Goal: Transaction & Acquisition: Book appointment/travel/reservation

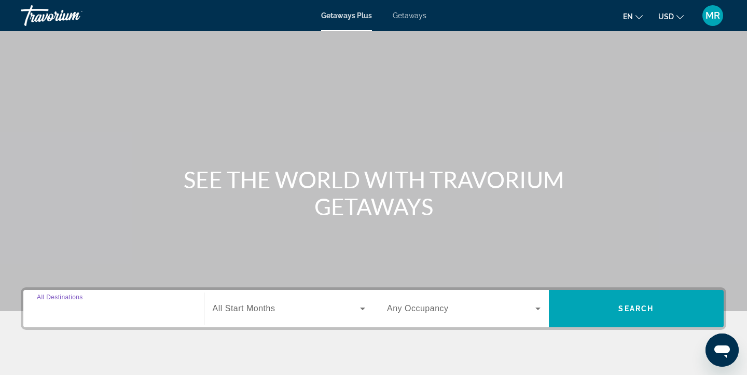
click at [130, 310] on input "Destination All Destinations" at bounding box center [114, 309] width 154 height 12
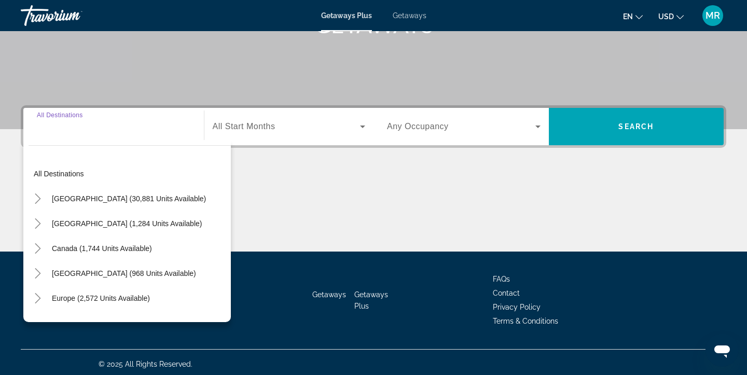
scroll to position [186, 0]
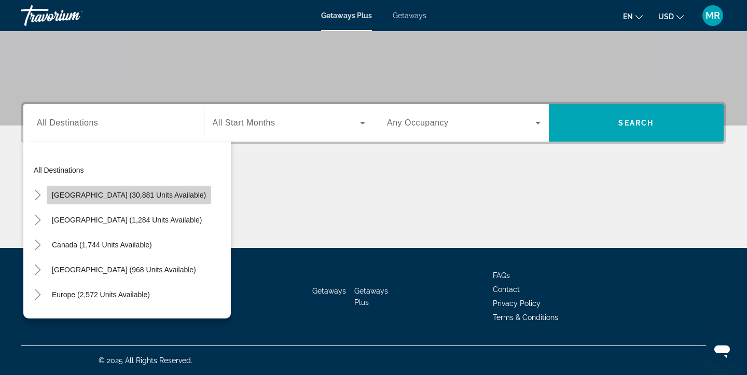
click at [136, 194] on span "[GEOGRAPHIC_DATA] (30,881 units available)" at bounding box center [129, 195] width 154 height 8
type input "**********"
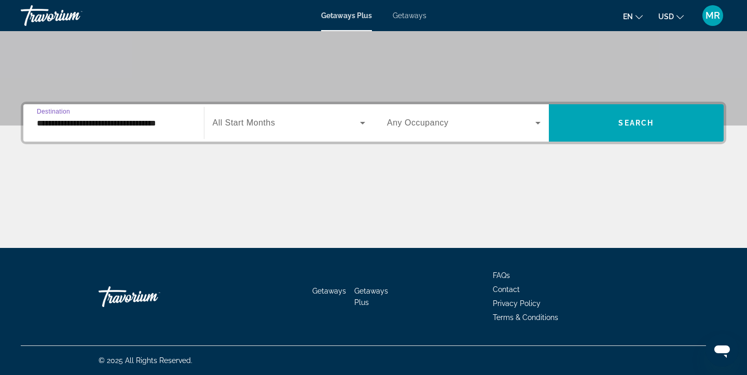
click at [256, 127] on span "All Start Months" at bounding box center [244, 122] width 63 height 9
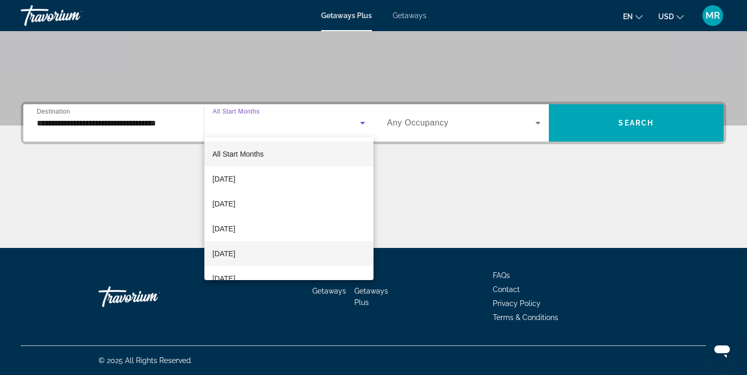
scroll to position [5, 0]
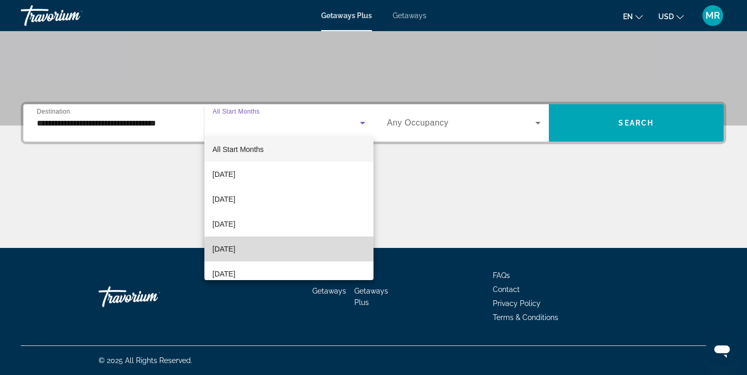
click at [236, 255] on span "[DATE]" at bounding box center [224, 249] width 23 height 12
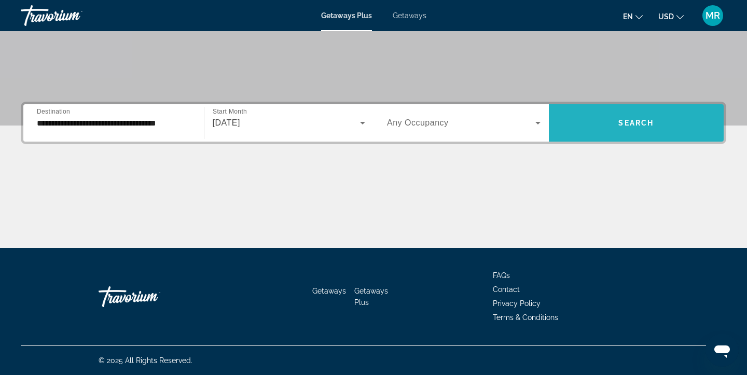
click at [586, 129] on span "Search widget" at bounding box center [636, 123] width 175 height 25
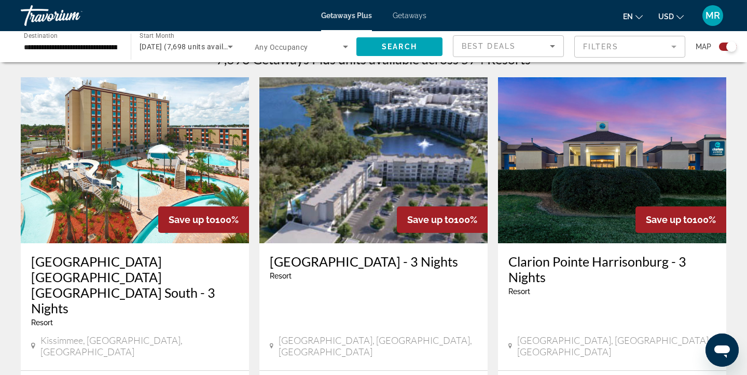
scroll to position [439, 0]
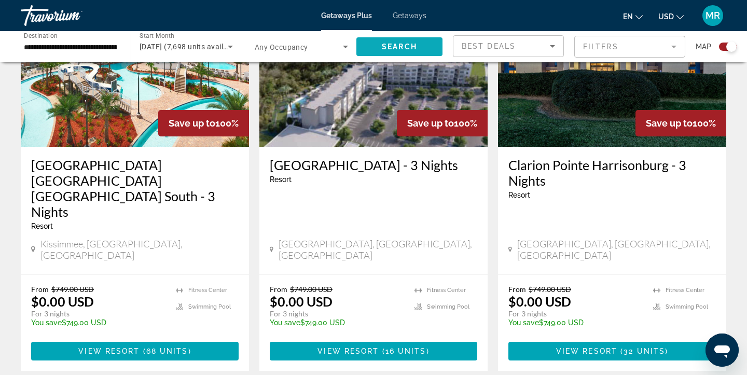
click at [413, 50] on span "Search" at bounding box center [399, 47] width 35 height 8
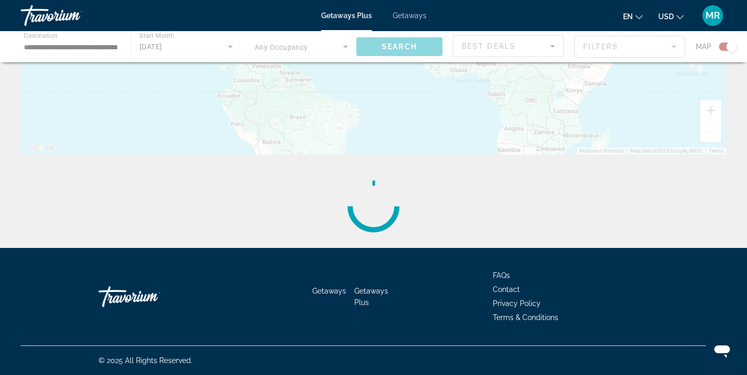
scroll to position [0, 0]
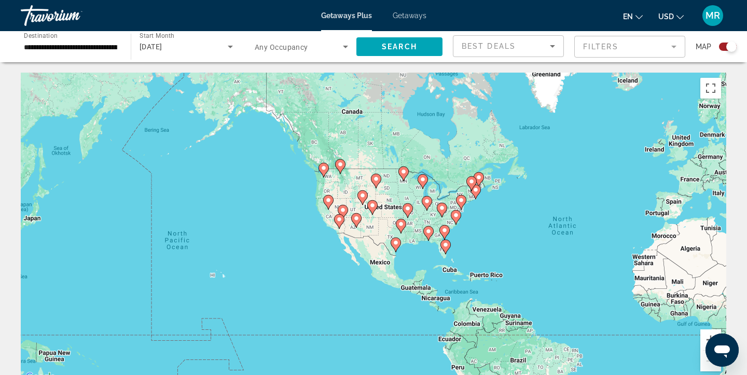
drag, startPoint x: 308, startPoint y: 202, endPoint x: 528, endPoint y: 214, distance: 220.8
click at [528, 214] on div "To activate drag with keyboard, press Alt + Enter. Once in keyboard drag state,…" at bounding box center [374, 228] width 706 height 311
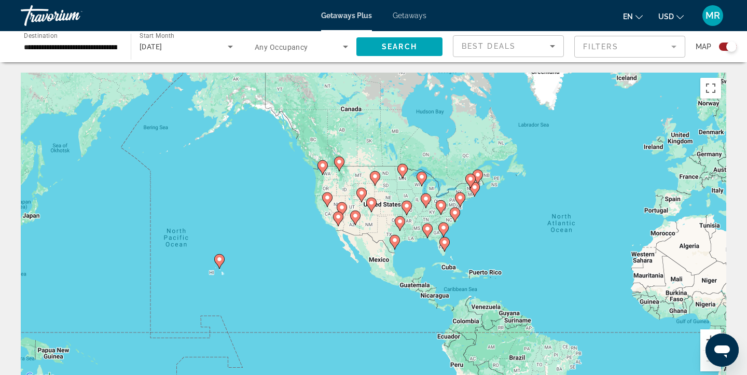
click at [222, 259] on image "Main content" at bounding box center [219, 259] width 6 height 6
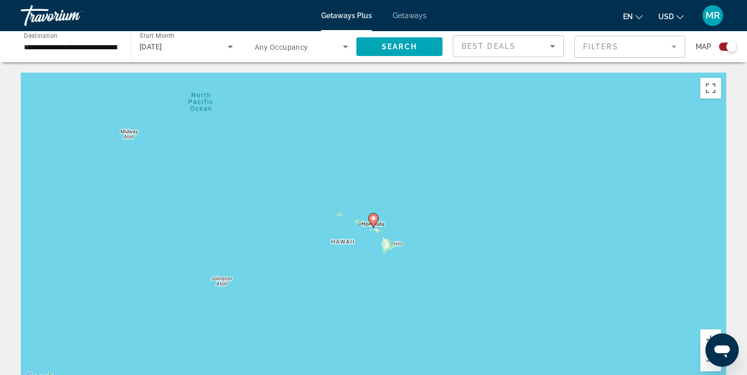
click at [373, 216] on image "Main content" at bounding box center [373, 218] width 6 height 6
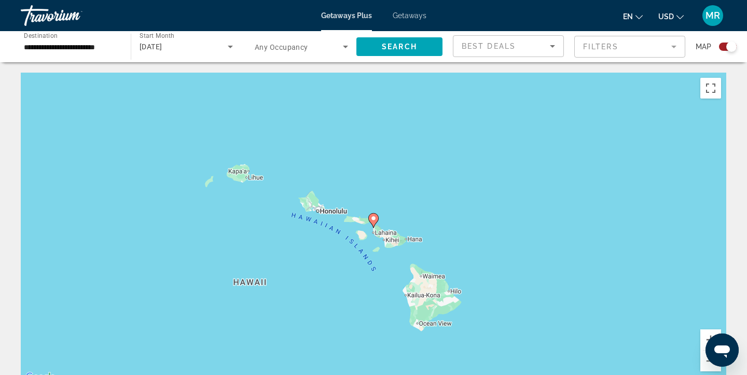
click at [373, 216] on image "Main content" at bounding box center [373, 218] width 6 height 6
type input "**********"
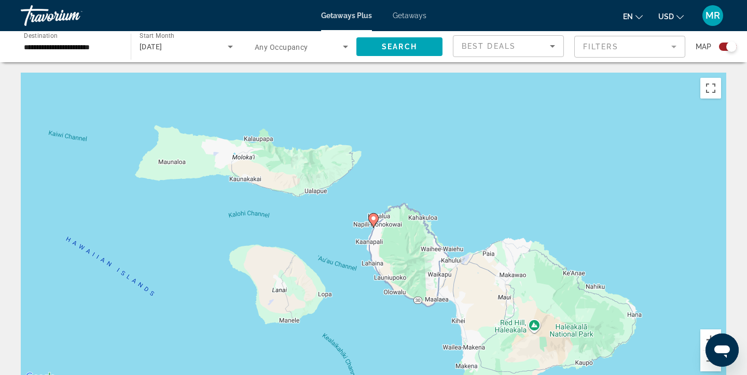
click at [373, 216] on image "Main content" at bounding box center [373, 218] width 6 height 6
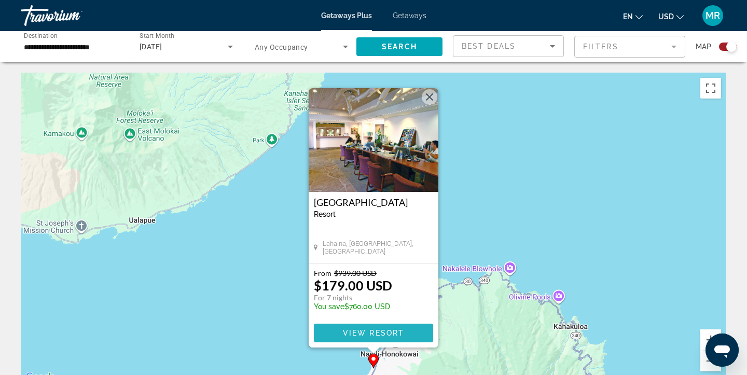
click at [389, 331] on span "View Resort" at bounding box center [373, 333] width 61 height 8
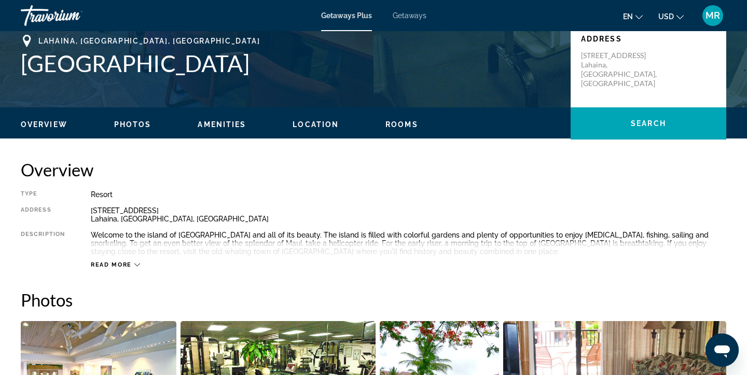
scroll to position [245, 0]
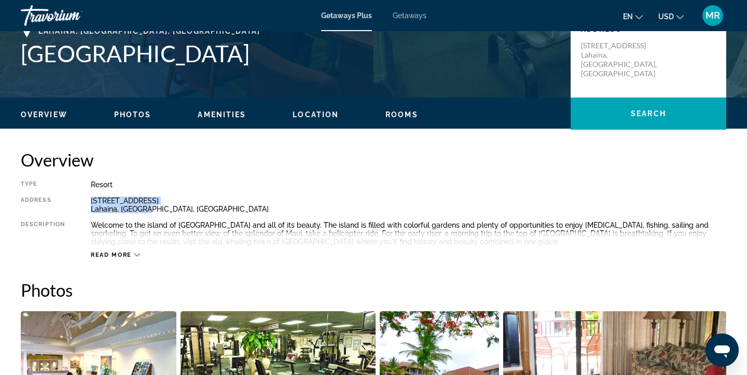
drag, startPoint x: 146, startPoint y: 211, endPoint x: 80, endPoint y: 202, distance: 66.4
click at [80, 202] on div "Type Resort All-Inclusive No All-Inclusive Address 4260 Lower Honoapiilani Rd L…" at bounding box center [374, 220] width 706 height 78
copy div "4260 Lower Honoapiilani Rd Lahaina, HI, USA"
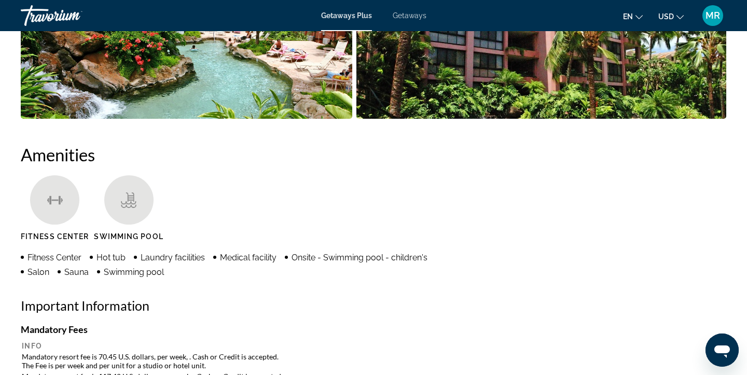
scroll to position [706, 0]
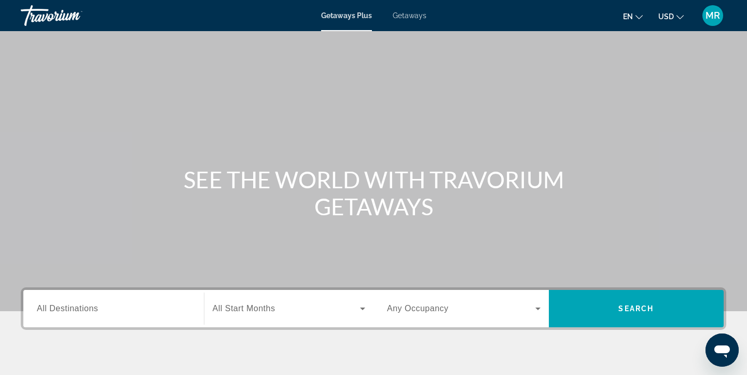
click at [182, 301] on div "Search widget" at bounding box center [114, 309] width 154 height 30
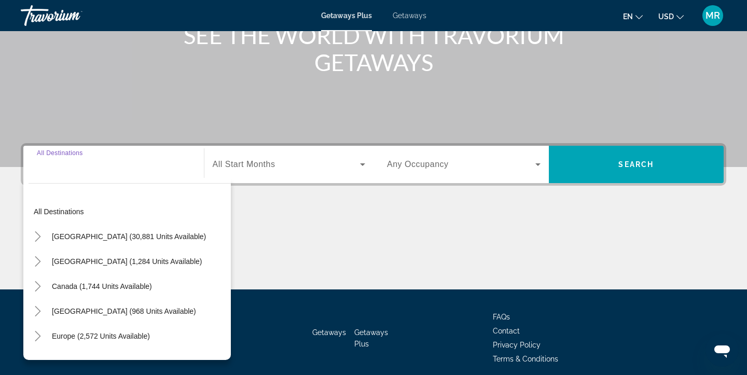
scroll to position [186, 0]
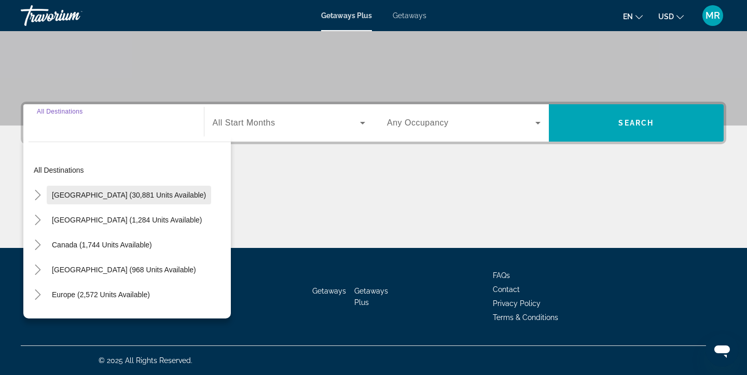
click at [98, 196] on span "[GEOGRAPHIC_DATA] (30,881 units available)" at bounding box center [129, 195] width 154 height 8
type input "**********"
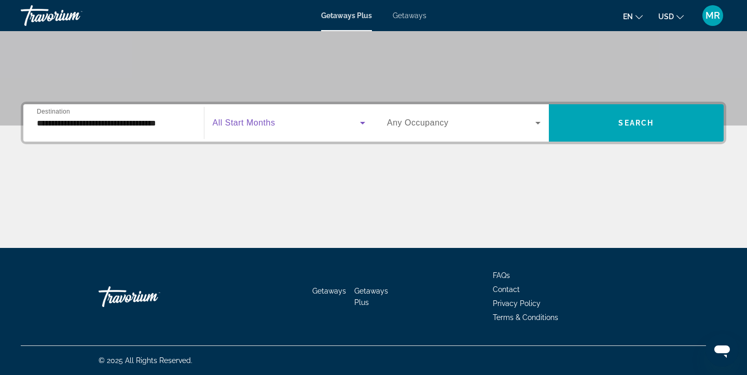
click at [281, 117] on span "Search widget" at bounding box center [287, 123] width 148 height 12
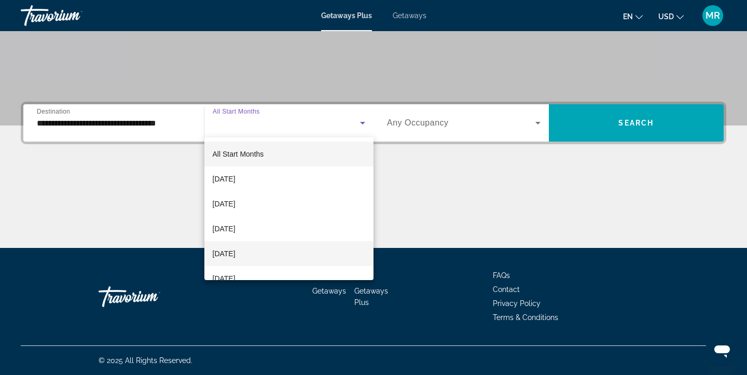
click at [273, 246] on mat-option "[DATE]" at bounding box center [289, 253] width 170 height 25
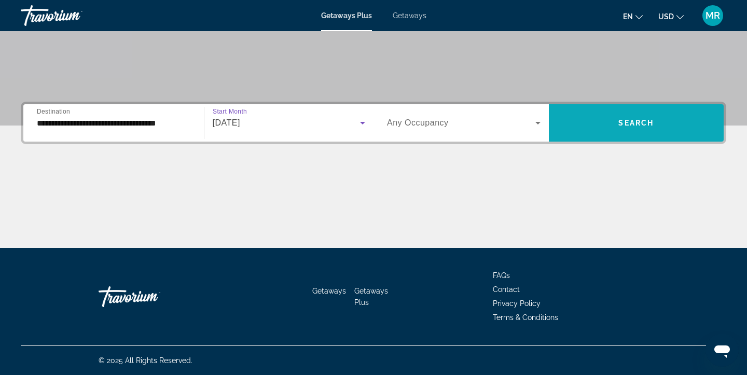
click at [659, 117] on span "Search widget" at bounding box center [636, 123] width 175 height 25
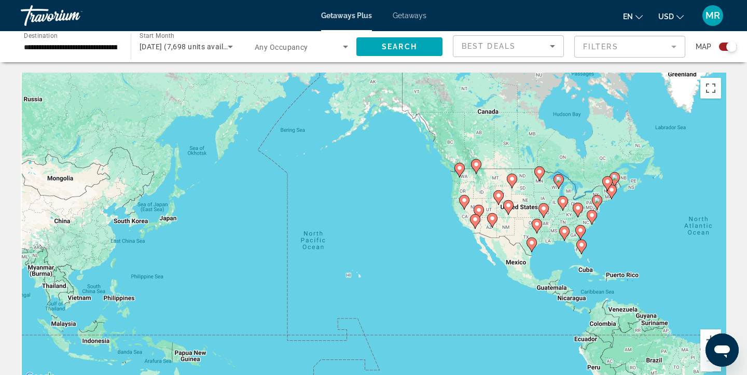
drag, startPoint x: 374, startPoint y: 247, endPoint x: 728, endPoint y: 260, distance: 354.6
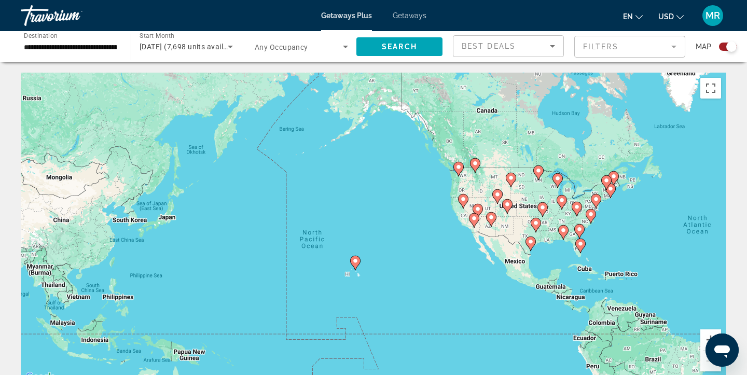
click at [437, 283] on div "To activate drag with keyboard, press Alt + Enter. Once in keyboard drag state,…" at bounding box center [374, 228] width 706 height 311
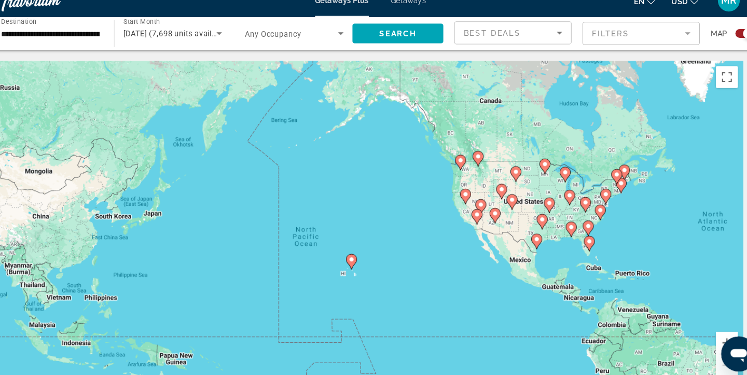
scroll to position [3, 0]
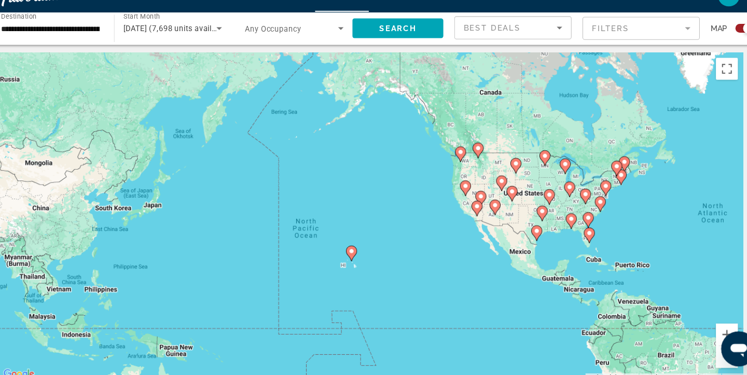
click at [353, 259] on image "Main content" at bounding box center [355, 258] width 6 height 6
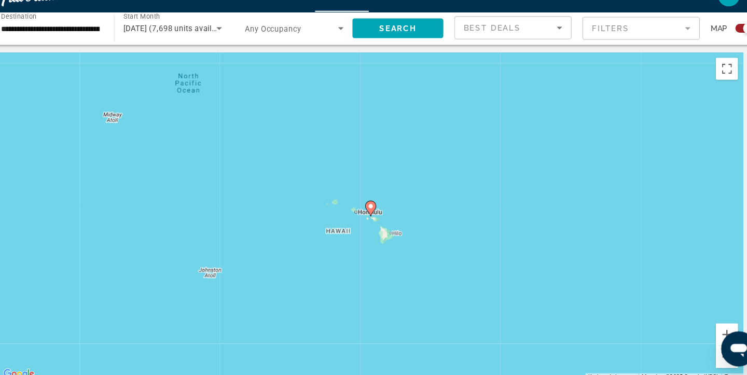
click at [374, 215] on image "Main content" at bounding box center [373, 215] width 6 height 6
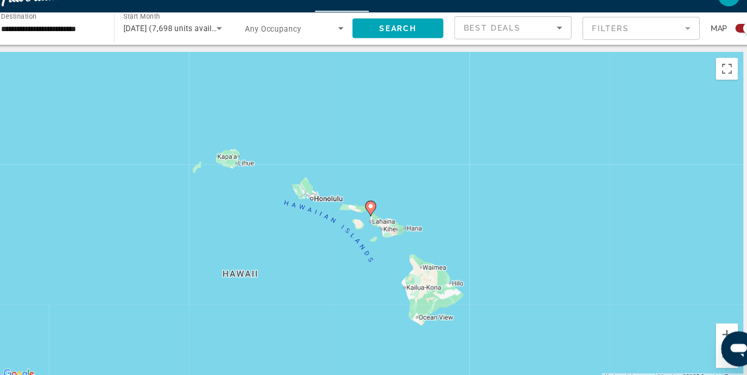
click at [375, 216] on image "Main content" at bounding box center [373, 215] width 6 height 6
type input "**********"
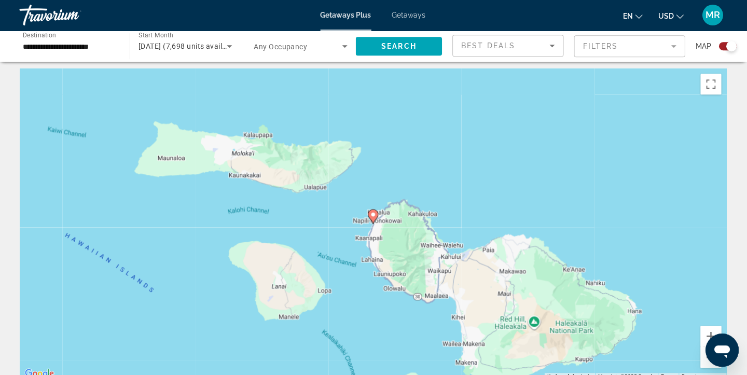
scroll to position [4, 0]
click at [371, 210] on icon "Main content" at bounding box center [373, 216] width 9 height 13
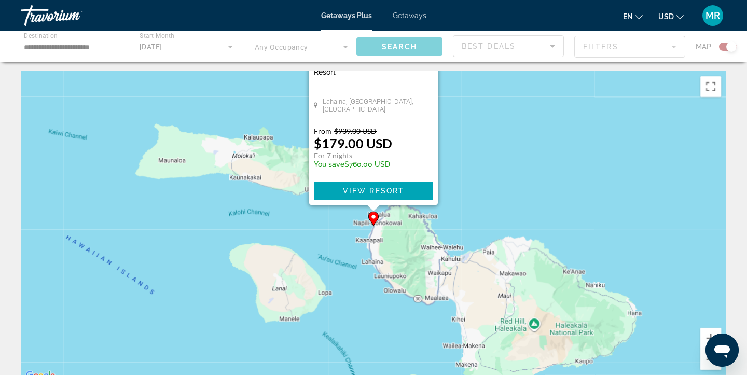
scroll to position [0, 0]
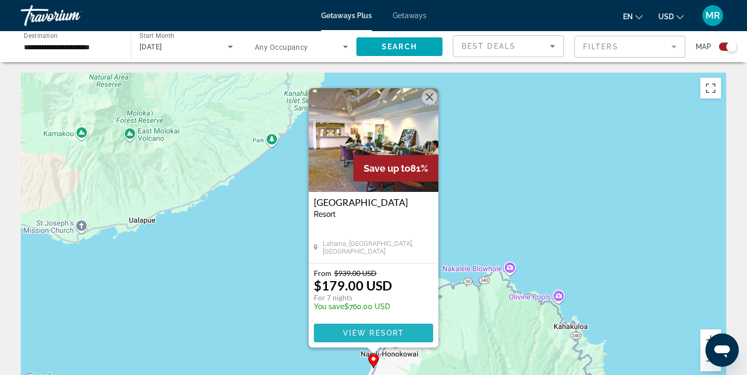
click at [391, 339] on span "Main content" at bounding box center [373, 333] width 119 height 25
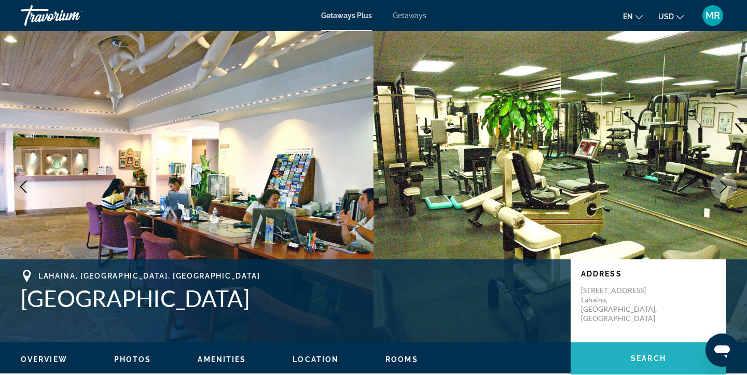
click at [625, 361] on span "Main content" at bounding box center [649, 358] width 156 height 25
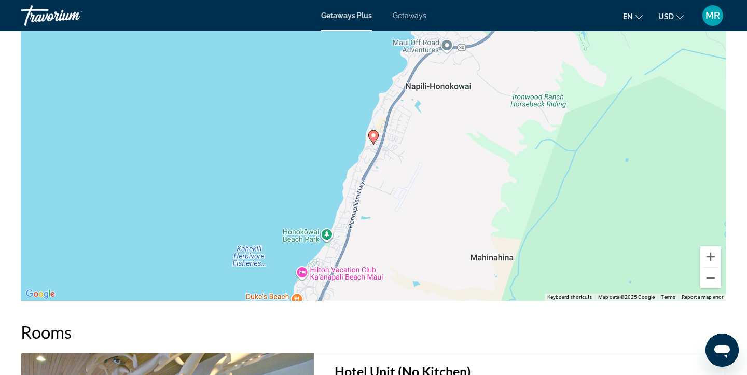
scroll to position [1495, 0]
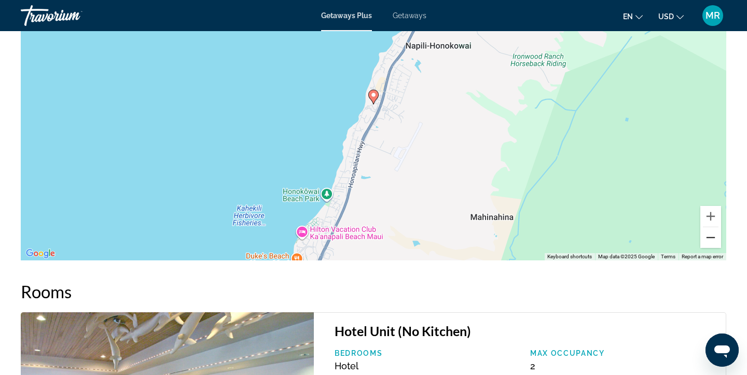
click at [708, 238] on button "Zoom out" at bounding box center [710, 237] width 21 height 21
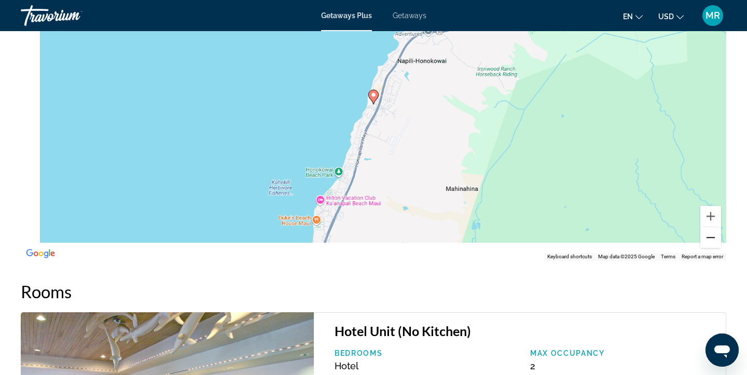
click at [708, 238] on button "Zoom out" at bounding box center [710, 237] width 21 height 21
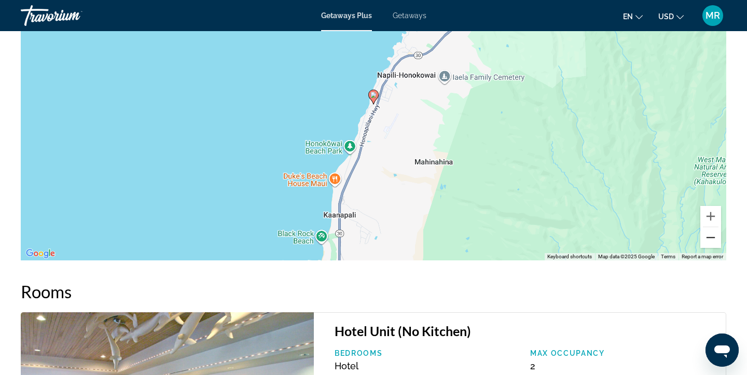
click at [708, 238] on button "Zoom out" at bounding box center [710, 237] width 21 height 21
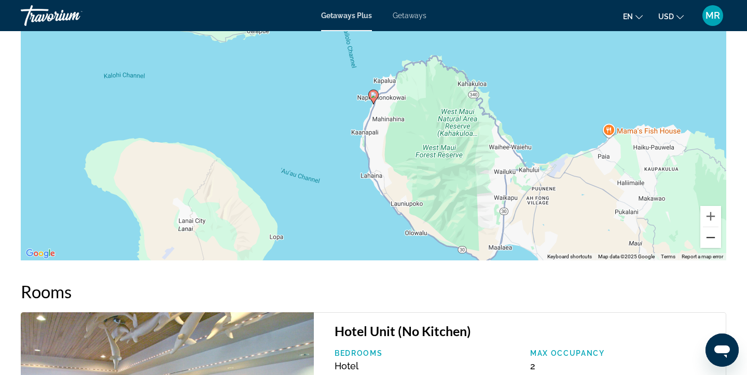
click at [717, 237] on button "Zoom out" at bounding box center [710, 237] width 21 height 21
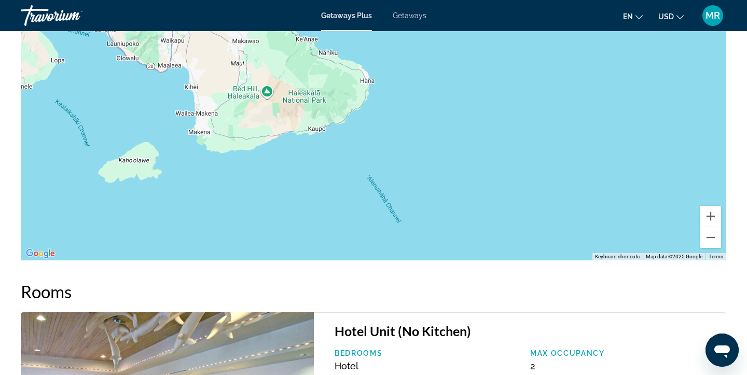
drag, startPoint x: 620, startPoint y: 176, endPoint x: 353, endPoint y: 63, distance: 290.4
click at [353, 63] on div "To activate drag with keyboard, press Alt + Enter. Once in keyboard drag state,…" at bounding box center [374, 104] width 706 height 311
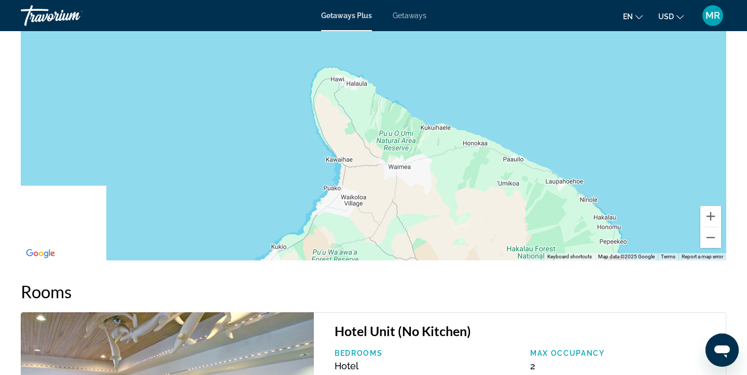
drag, startPoint x: 470, startPoint y: 154, endPoint x: 421, endPoint y: -63, distance: 221.9
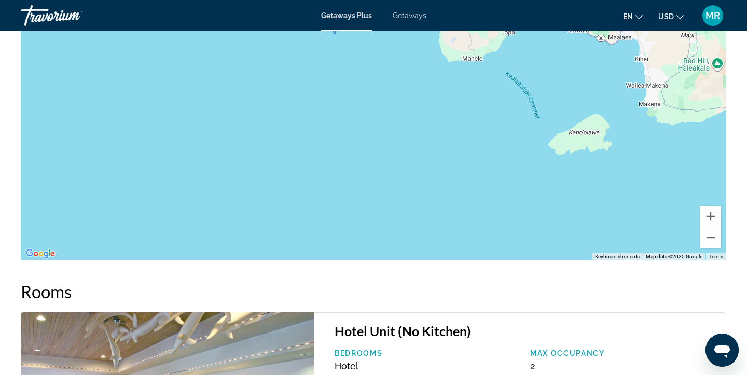
drag, startPoint x: 410, startPoint y: 101, endPoint x: 494, endPoint y: 334, distance: 247.8
click at [496, 334] on div "Overview Type Resort All-Inclusive No All-Inclusive Address [STREET_ADDRESS] De…" at bounding box center [374, 85] width 716 height 2373
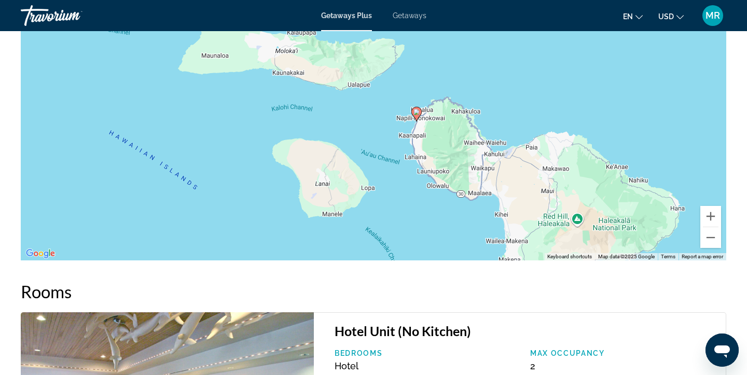
drag, startPoint x: 643, startPoint y: 158, endPoint x: 464, endPoint y: 212, distance: 187.5
click at [464, 212] on div "To activate drag with keyboard, press Alt + Enter. Once in keyboard drag state,…" at bounding box center [374, 104] width 706 height 311
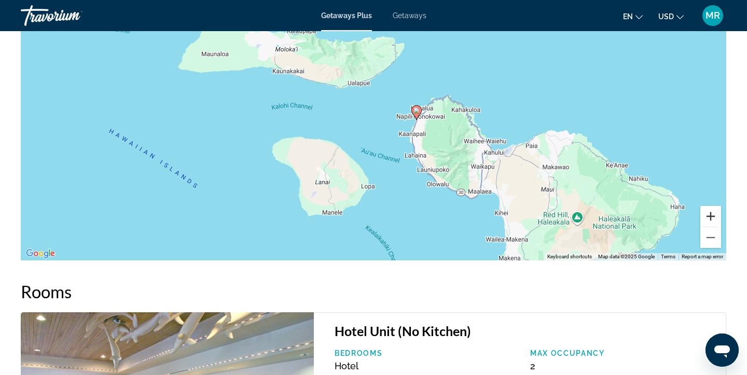
click at [708, 216] on button "Zoom in" at bounding box center [710, 216] width 21 height 21
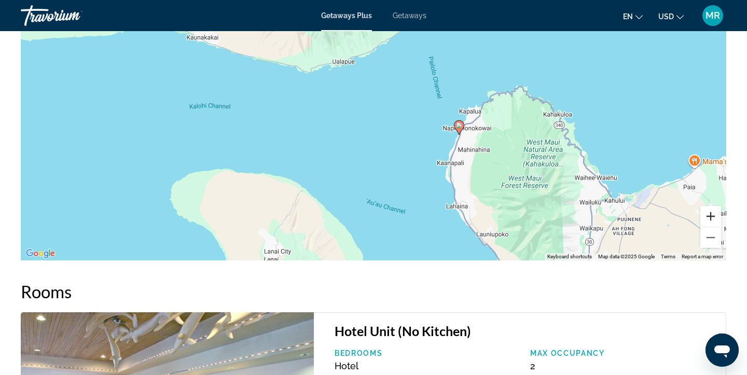
click at [713, 215] on button "Zoom in" at bounding box center [710, 216] width 21 height 21
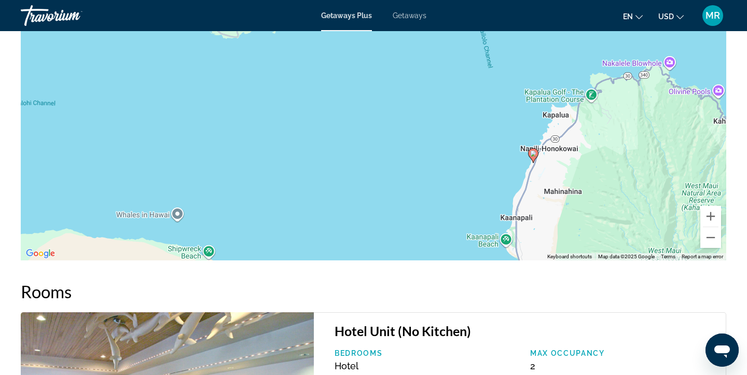
drag, startPoint x: 693, startPoint y: 211, endPoint x: 611, endPoint y: 198, distance: 82.6
click at [611, 198] on div "To activate drag with keyboard, press Alt + Enter. Once in keyboard drag state,…" at bounding box center [374, 104] width 706 height 311
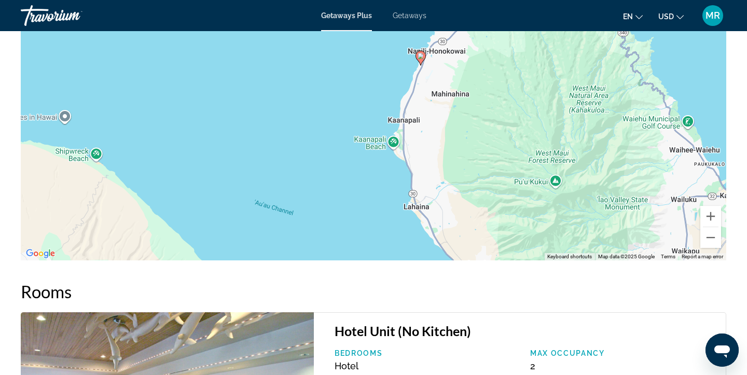
drag, startPoint x: 507, startPoint y: 186, endPoint x: 481, endPoint y: 93, distance: 96.4
click at [481, 93] on div "To activate drag with keyboard, press Alt + Enter. Once in keyboard drag state,…" at bounding box center [374, 104] width 706 height 311
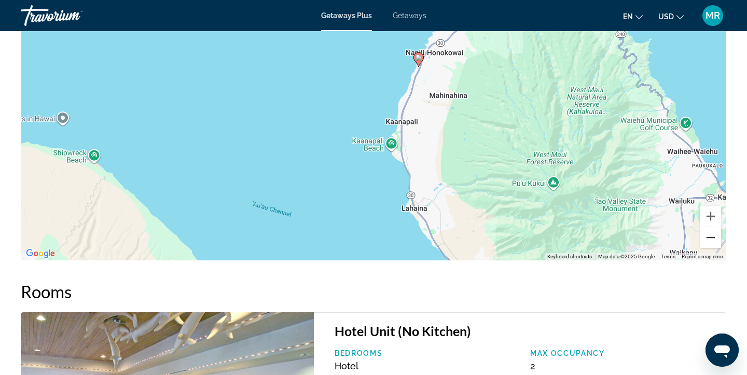
click at [712, 239] on button "Zoom out" at bounding box center [710, 237] width 21 height 21
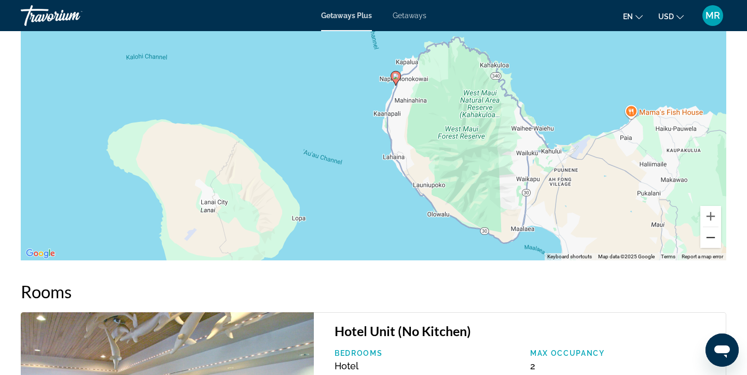
click at [712, 239] on button "Zoom out" at bounding box center [710, 237] width 21 height 21
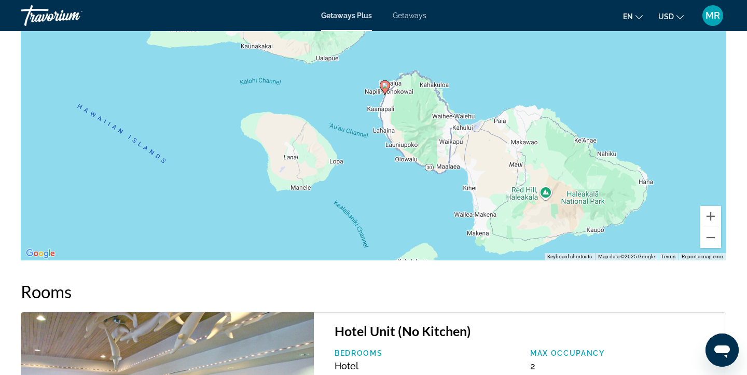
drag, startPoint x: 645, startPoint y: 201, endPoint x: 601, endPoint y: 118, distance: 94.0
click at [601, 118] on div "To activate drag with keyboard, press Alt + Enter. Once in keyboard drag state,…" at bounding box center [374, 104] width 706 height 311
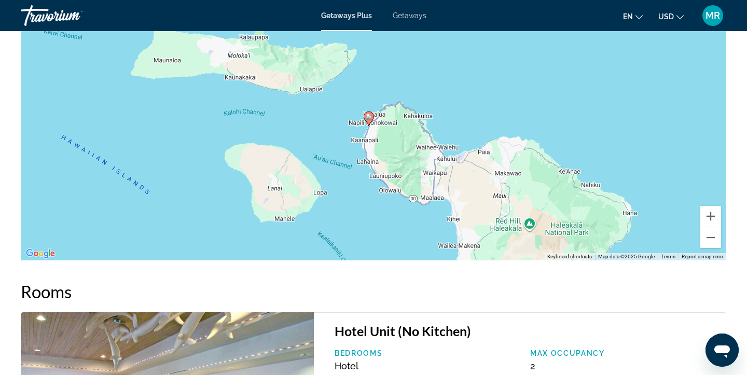
drag, startPoint x: 576, startPoint y: 106, endPoint x: 611, endPoint y: 225, distance: 123.8
click at [611, 225] on div "To activate drag with keyboard, press Alt + Enter. Once in keyboard drag state,…" at bounding box center [374, 104] width 706 height 311
click at [713, 238] on button "Zoom out" at bounding box center [710, 237] width 21 height 21
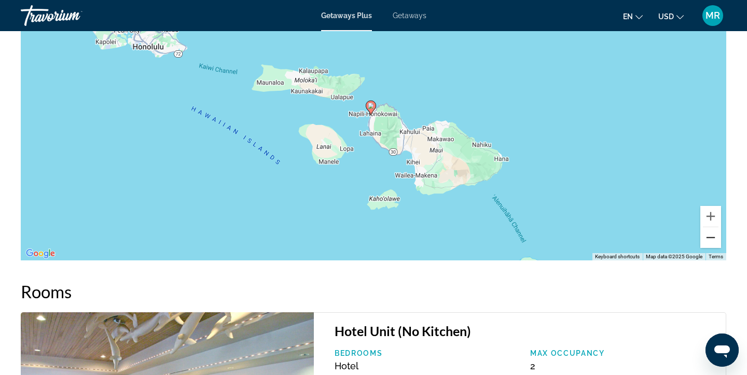
click at [712, 238] on button "Zoom out" at bounding box center [710, 237] width 21 height 21
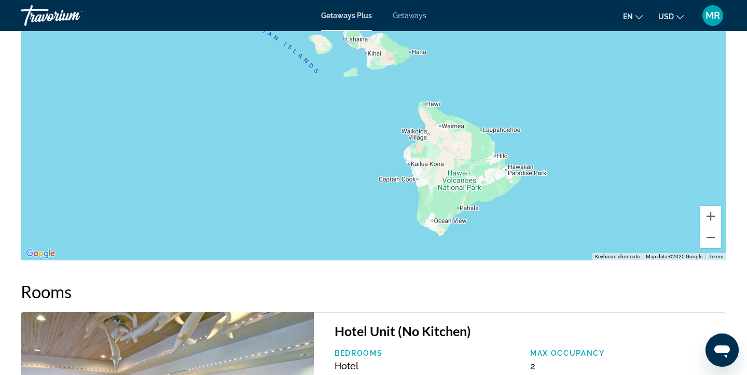
drag, startPoint x: 564, startPoint y: 207, endPoint x: 537, endPoint y: 126, distance: 85.0
click at [537, 126] on div "To activate drag with keyboard, press Alt + Enter. Once in keyboard drag state,…" at bounding box center [374, 104] width 706 height 311
click at [717, 244] on button "Zoom out" at bounding box center [710, 237] width 21 height 21
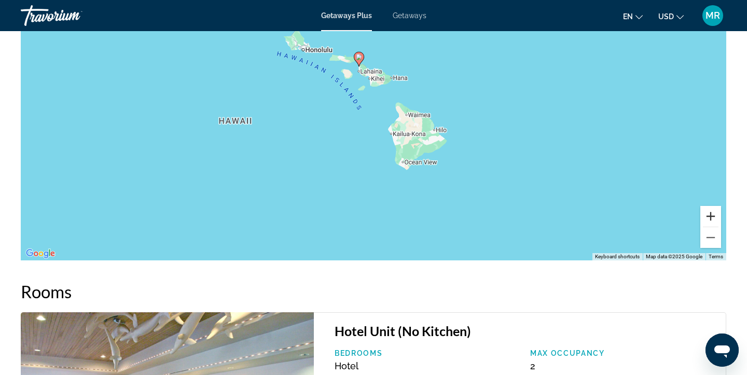
click at [713, 221] on button "Zoom in" at bounding box center [710, 216] width 21 height 21
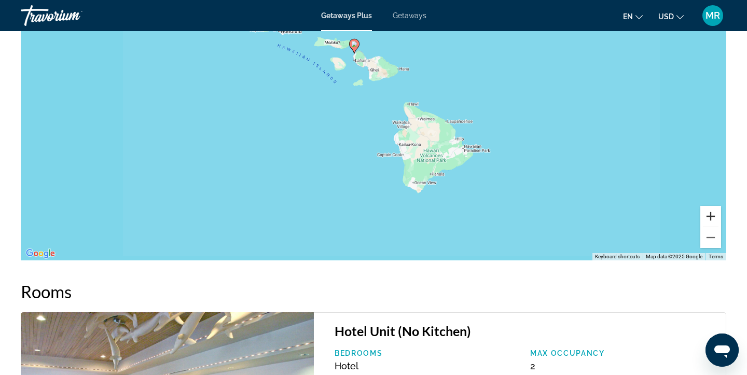
click at [713, 221] on button "Zoom in" at bounding box center [710, 216] width 21 height 21
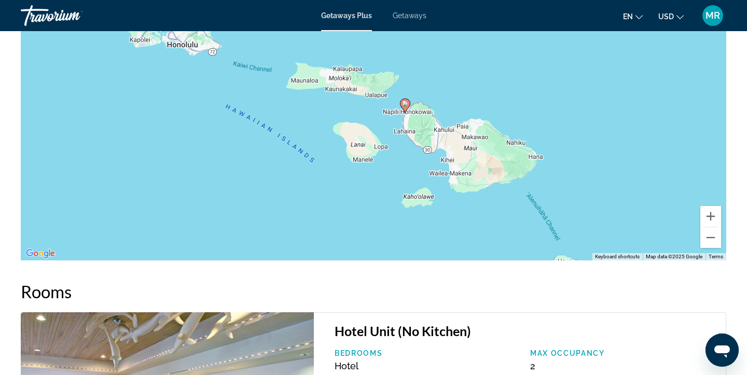
drag, startPoint x: 621, startPoint y: 140, endPoint x: 707, endPoint y: 299, distance: 181.3
click at [710, 300] on div "Overview Type Resort All-Inclusive No All-Inclusive Address [STREET_ADDRESS] De…" at bounding box center [374, 85] width 716 height 2373
click at [716, 218] on button "Zoom in" at bounding box center [710, 216] width 21 height 21
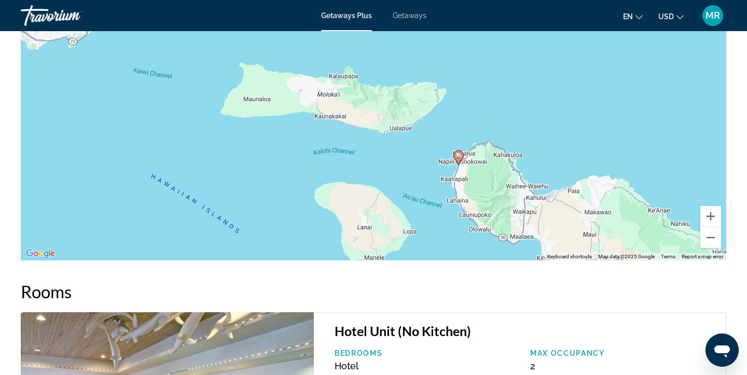
drag, startPoint x: 632, startPoint y: 139, endPoint x: 658, endPoint y: 183, distance: 50.5
click at [658, 184] on div "To activate drag with keyboard, press Alt + Enter. Once in keyboard drag state,…" at bounding box center [374, 104] width 706 height 311
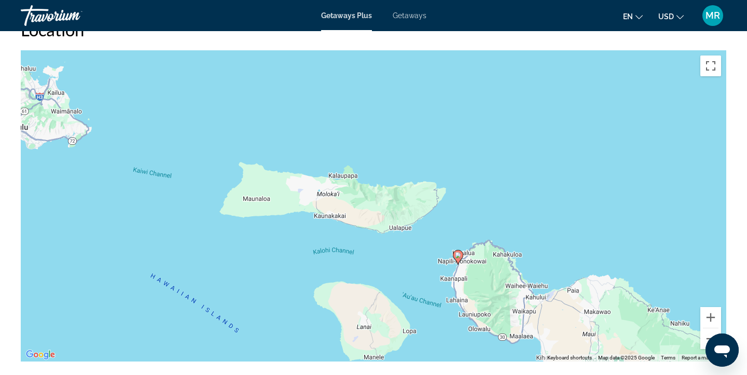
scroll to position [1385, 0]
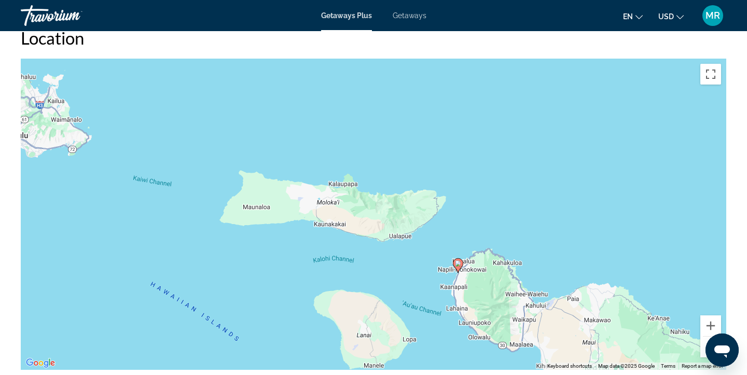
click at [461, 264] on image "Main content" at bounding box center [458, 263] width 6 height 6
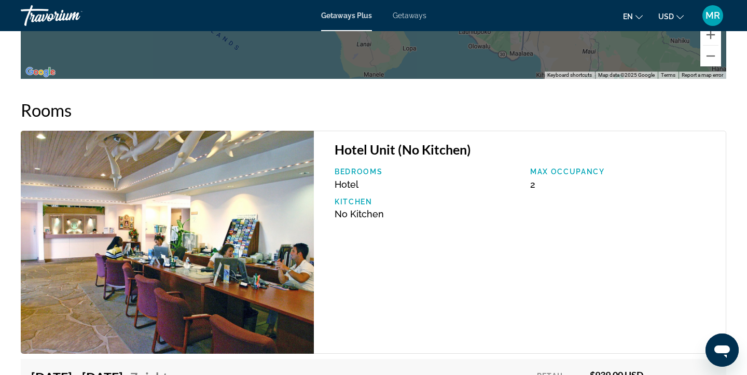
scroll to position [1675, 0]
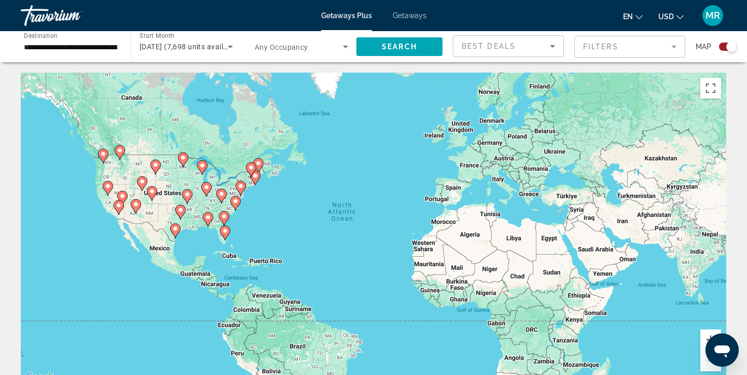
scroll to position [6, 0]
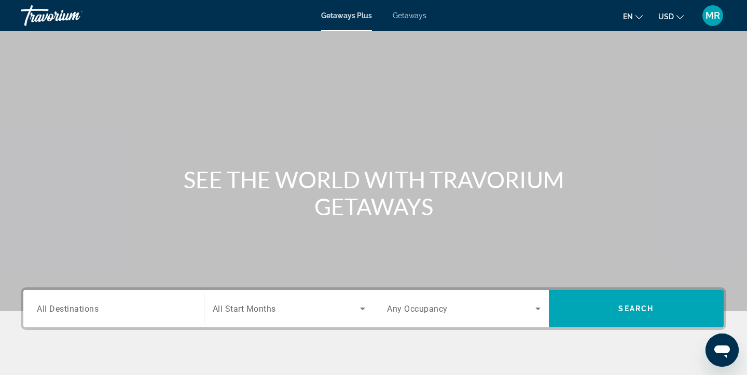
click at [61, 313] on span "All Destinations" at bounding box center [68, 309] width 62 height 10
click at [61, 313] on input "Destination All Destinations" at bounding box center [114, 309] width 154 height 12
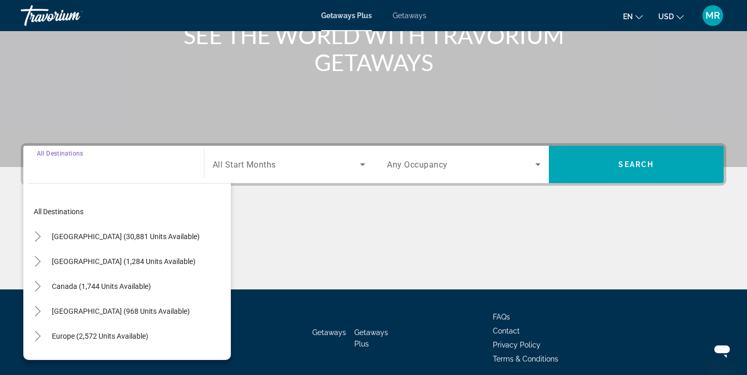
scroll to position [186, 0]
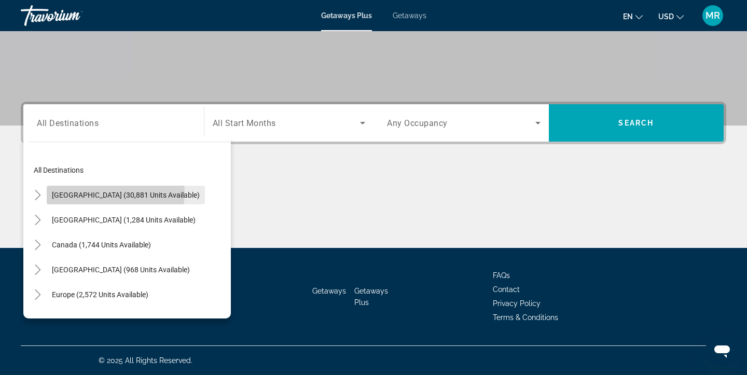
click at [115, 193] on span "[GEOGRAPHIC_DATA] (30,881 units available)" at bounding box center [126, 195] width 148 height 8
type input "**********"
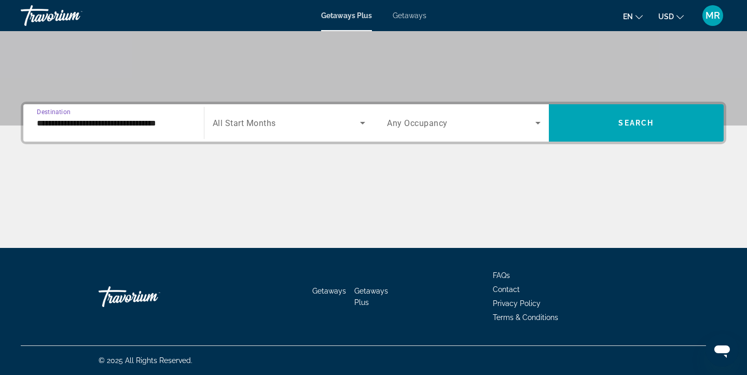
click at [265, 131] on div "Search widget" at bounding box center [289, 122] width 153 height 29
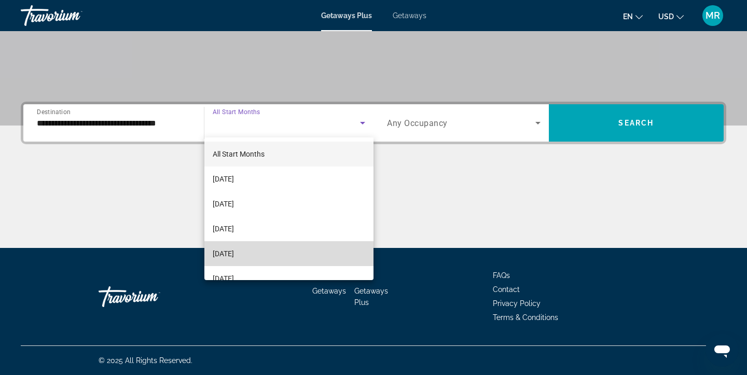
click at [234, 252] on span "[DATE]" at bounding box center [223, 253] width 21 height 12
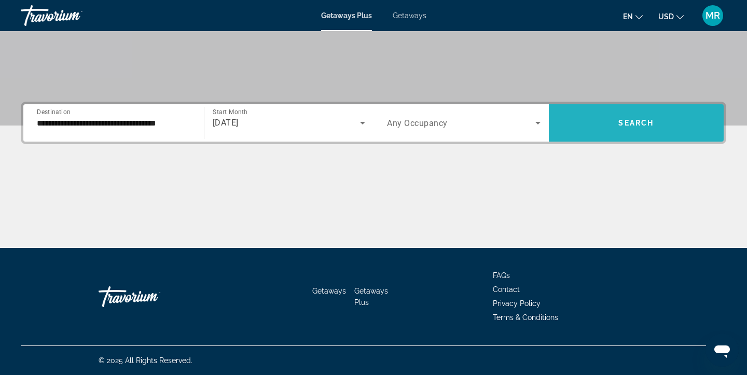
click at [642, 127] on span "Search widget" at bounding box center [636, 123] width 175 height 25
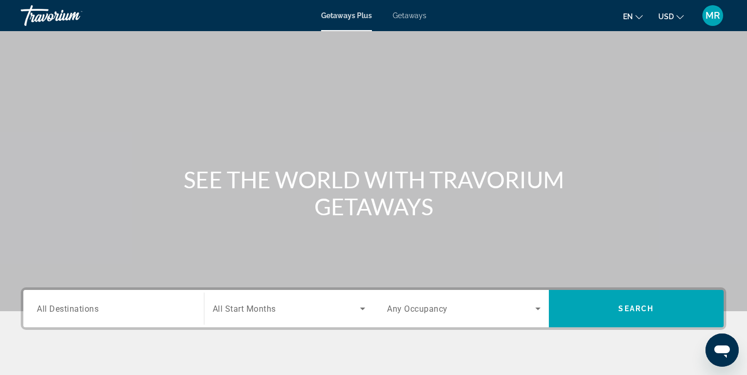
click at [133, 300] on div "Search widget" at bounding box center [114, 309] width 154 height 30
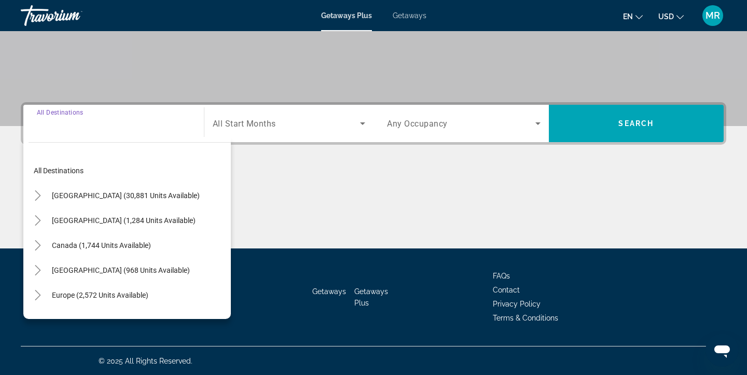
scroll to position [186, 0]
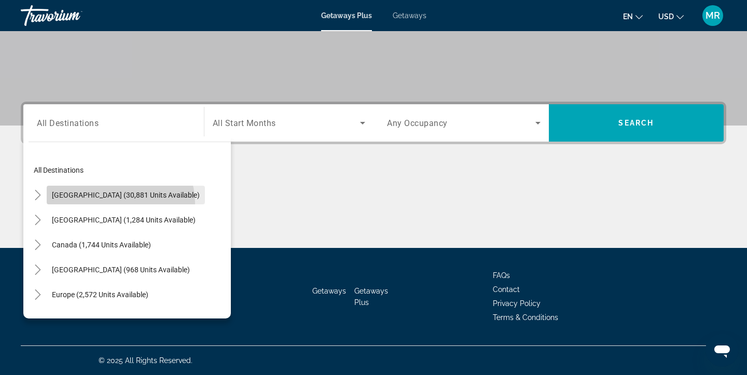
click at [120, 203] on span "Search widget" at bounding box center [126, 195] width 158 height 25
type input "**********"
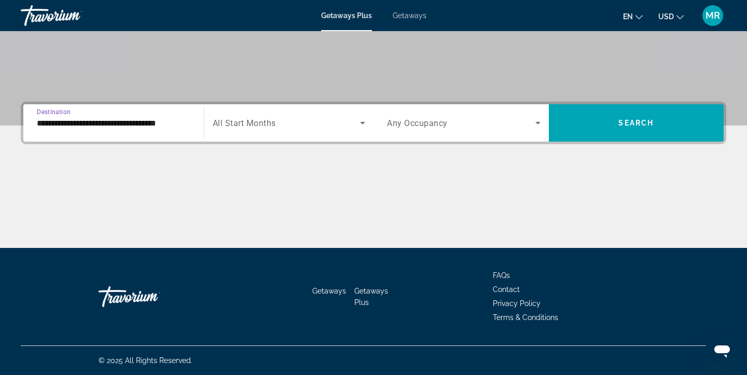
click at [290, 131] on div "Search widget" at bounding box center [289, 122] width 153 height 29
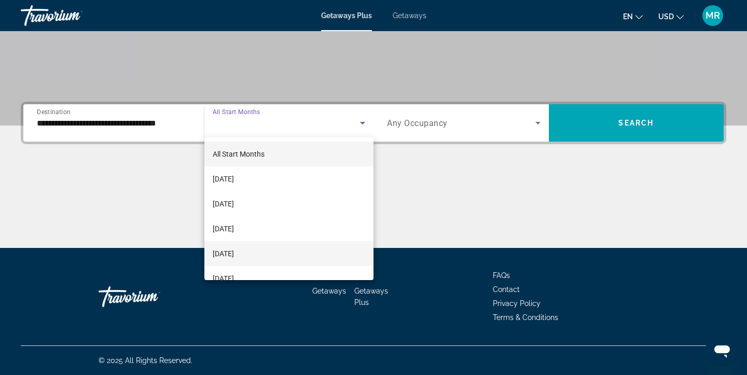
click at [320, 249] on mat-option "[DATE]" at bounding box center [289, 253] width 170 height 25
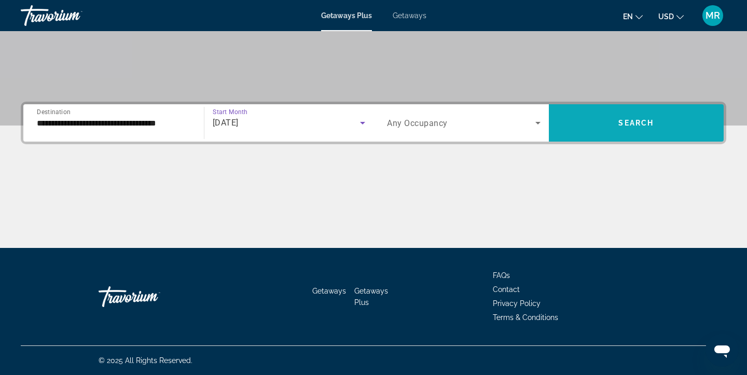
click at [655, 137] on span "Search widget" at bounding box center [636, 122] width 175 height 37
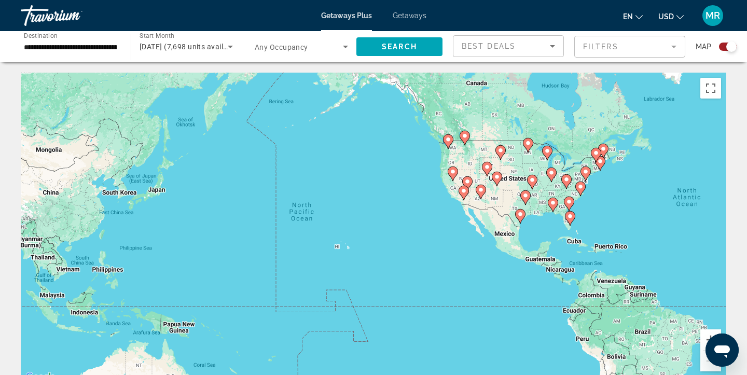
drag, startPoint x: 401, startPoint y: 211, endPoint x: 745, endPoint y: 197, distance: 344.8
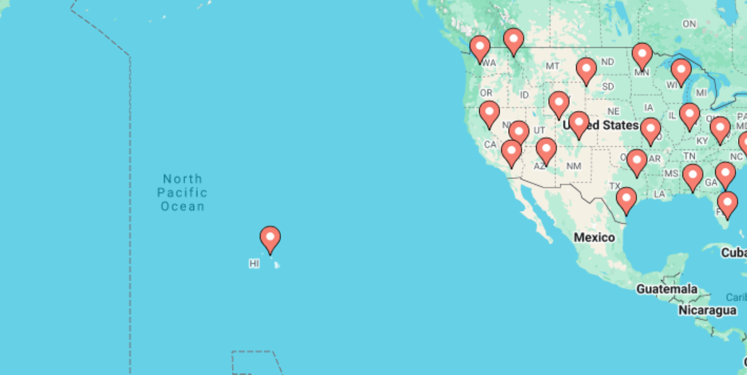
click at [342, 235] on image "Main content" at bounding box center [344, 233] width 6 height 6
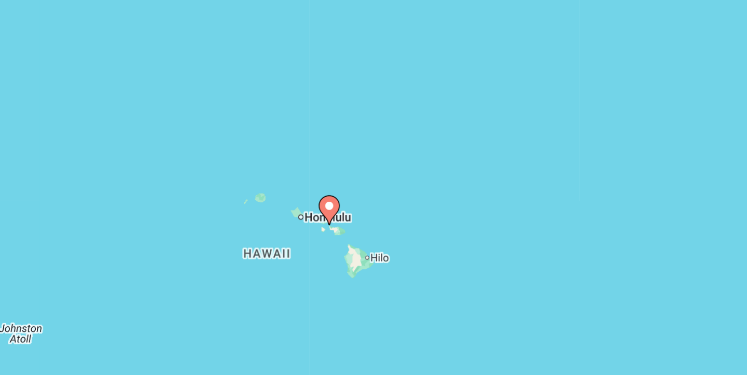
click at [373, 220] on image "Main content" at bounding box center [373, 218] width 6 height 6
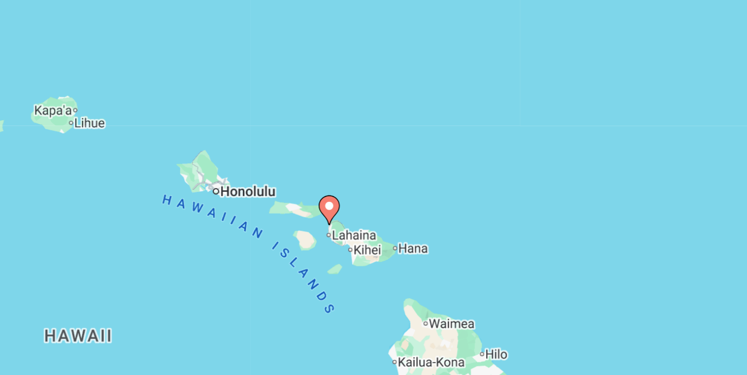
click at [374, 219] on image "Main content" at bounding box center [373, 218] width 6 height 6
type input "**********"
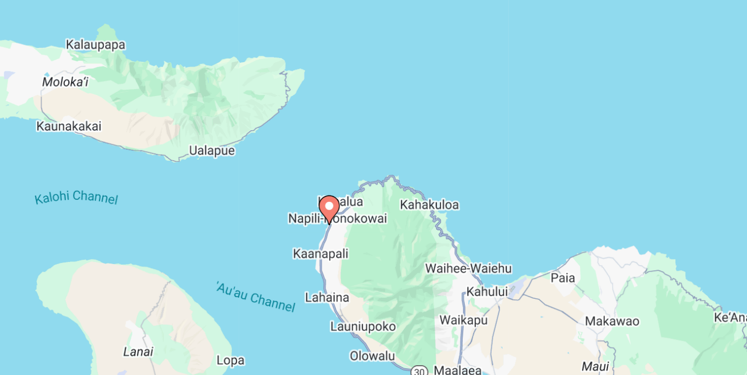
click at [374, 218] on image "Main content" at bounding box center [373, 218] width 6 height 6
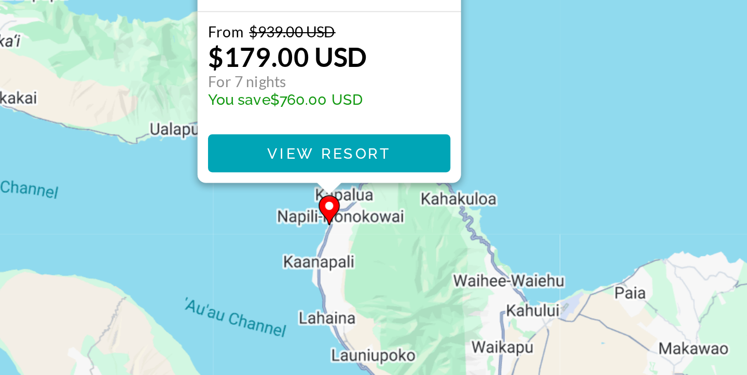
click at [374, 218] on image "Main content" at bounding box center [373, 218] width 6 height 6
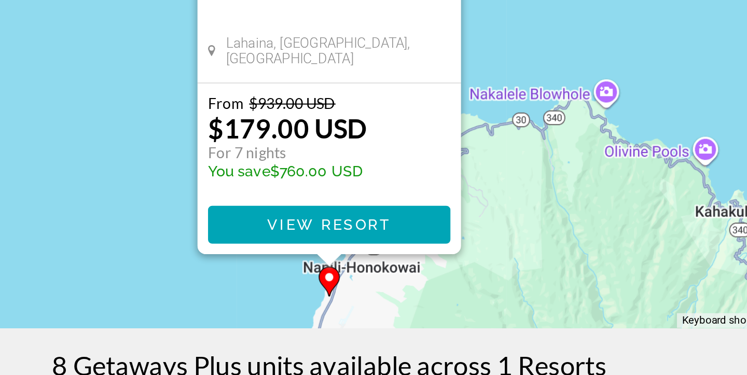
scroll to position [32, 0]
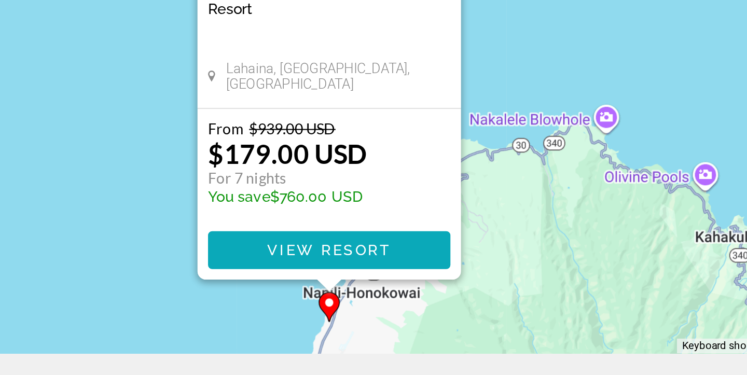
click at [407, 305] on span "Main content" at bounding box center [373, 301] width 119 height 25
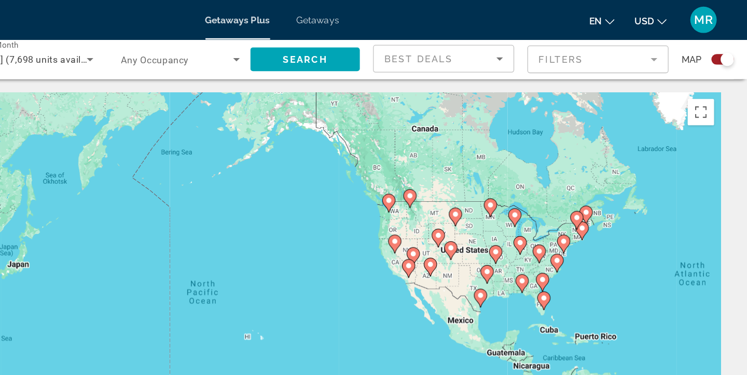
drag, startPoint x: 347, startPoint y: 162, endPoint x: 711, endPoint y: 160, distance: 364.8
click at [713, 164] on div "To activate drag with keyboard, press Alt + Enter. Once in keyboard drag state,…" at bounding box center [374, 228] width 706 height 311
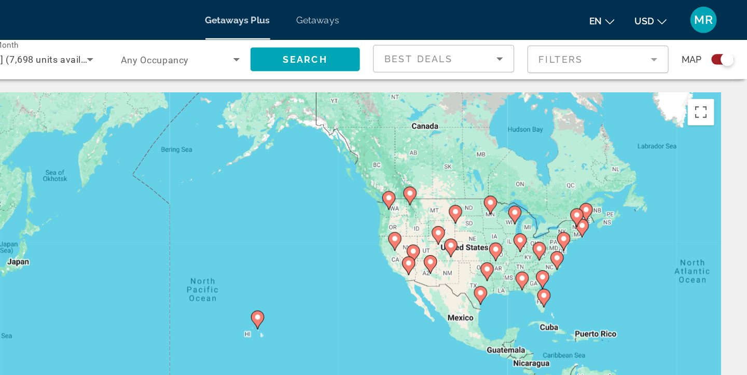
click at [362, 249] on image "Main content" at bounding box center [362, 249] width 6 height 6
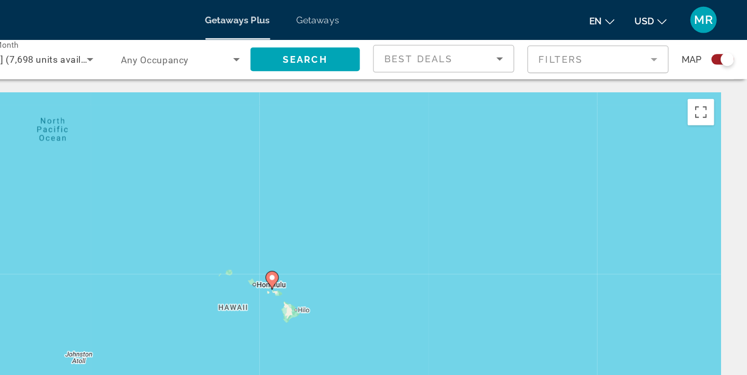
click at [373, 222] on icon "Main content" at bounding box center [373, 220] width 9 height 13
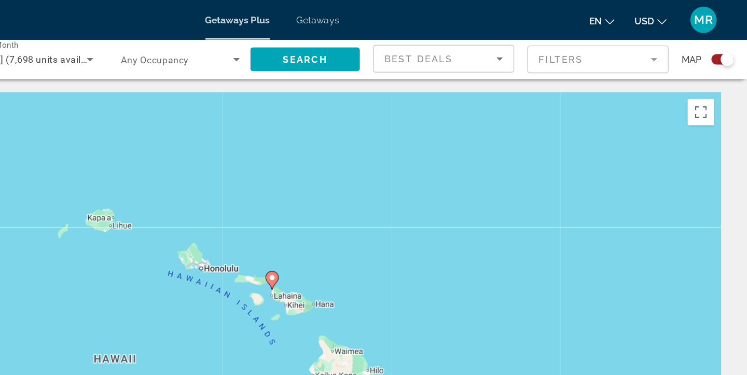
click at [372, 218] on image "Main content" at bounding box center [373, 218] width 6 height 6
type input "**********"
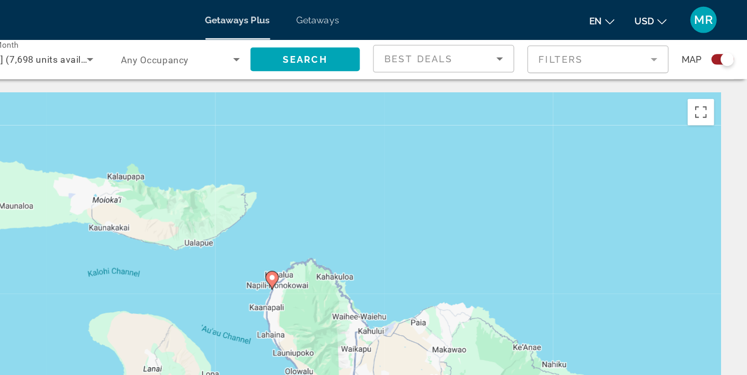
click at [372, 218] on image "Main content" at bounding box center [373, 218] width 6 height 6
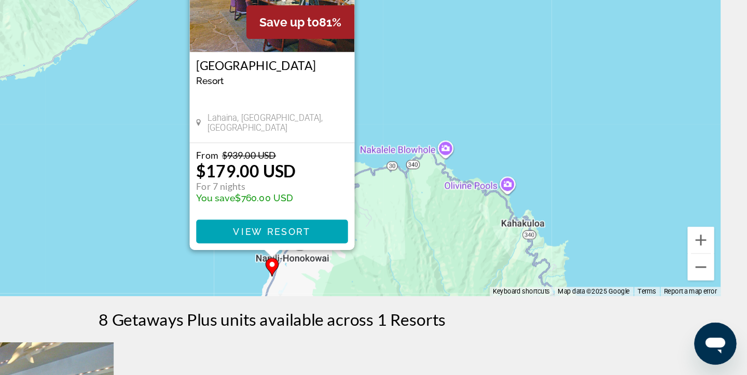
scroll to position [82, 0]
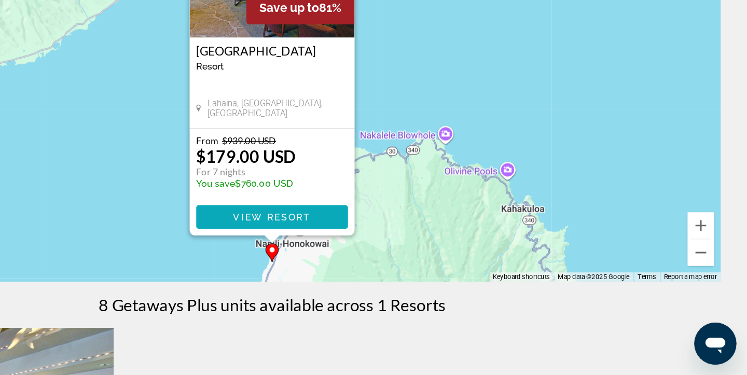
click at [374, 254] on span "View Resort" at bounding box center [373, 250] width 61 height 8
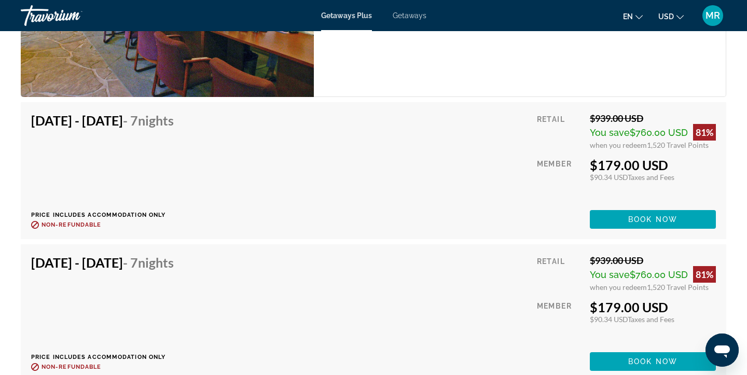
scroll to position [1835, 0]
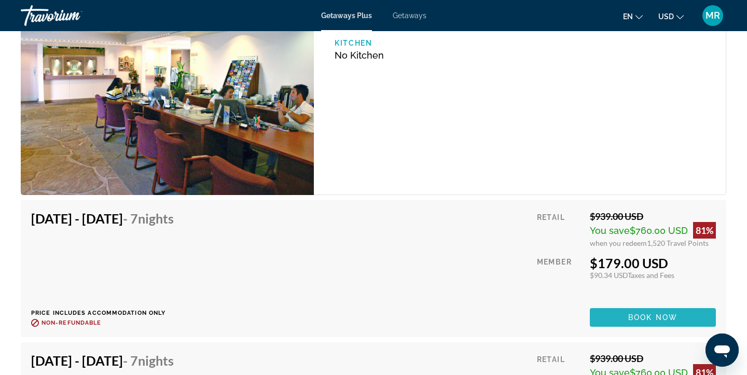
click at [659, 319] on span "Book now" at bounding box center [652, 317] width 49 height 8
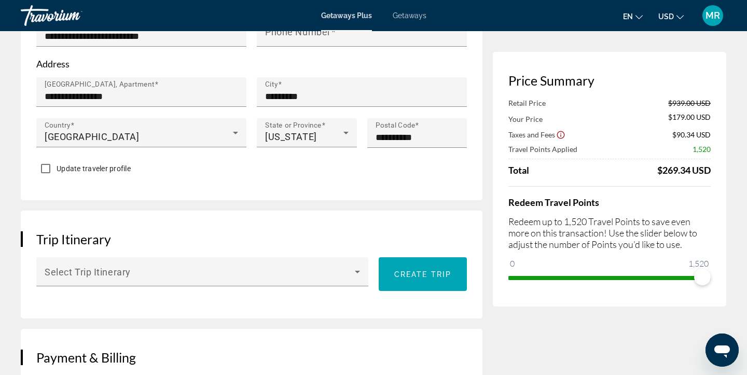
scroll to position [513, 0]
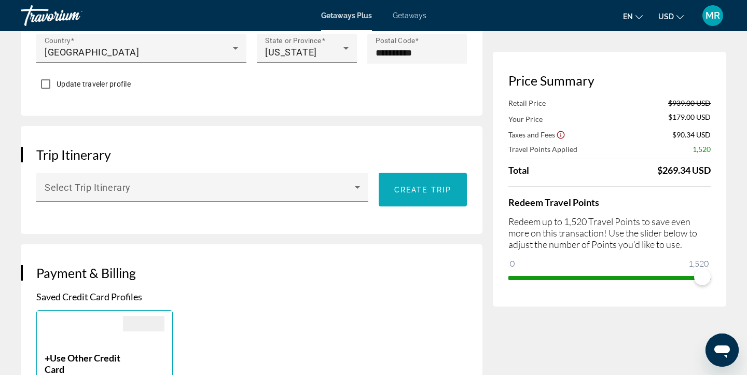
click at [441, 192] on span "Main content" at bounding box center [423, 189] width 88 height 25
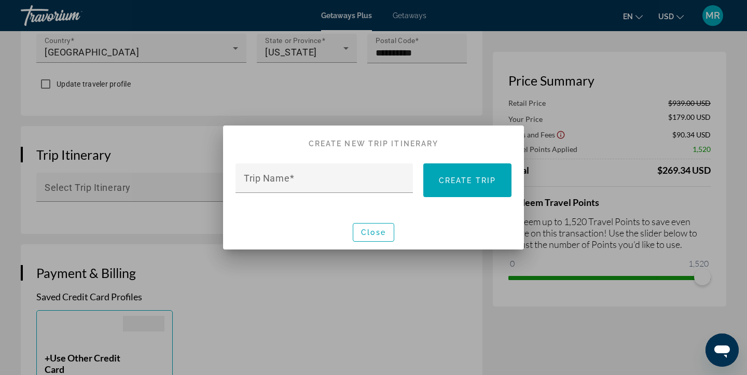
scroll to position [0, 0]
click at [343, 178] on input "Trip Name" at bounding box center [327, 182] width 167 height 12
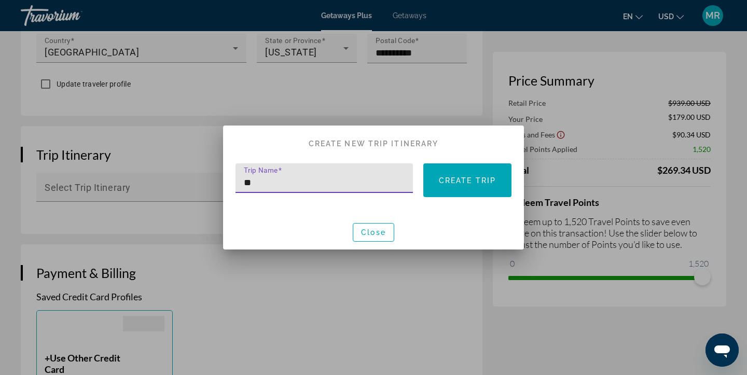
type input "*"
type input "******"
click at [477, 178] on span "Create trip" at bounding box center [467, 180] width 57 height 8
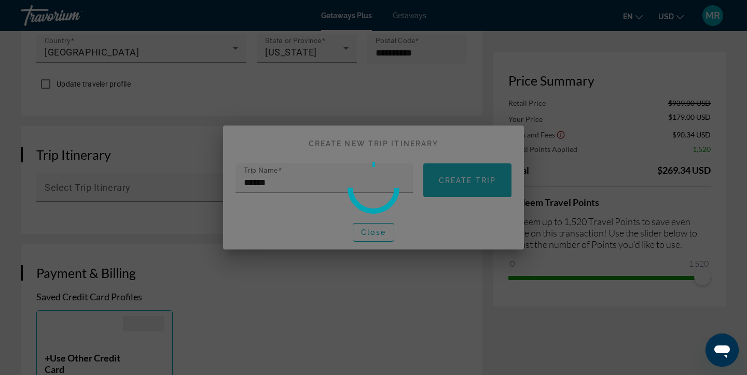
scroll to position [513, 0]
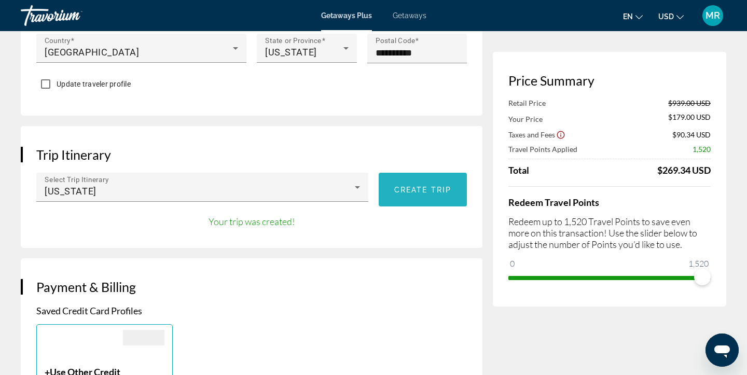
click at [417, 194] on span "Main content" at bounding box center [423, 189] width 88 height 25
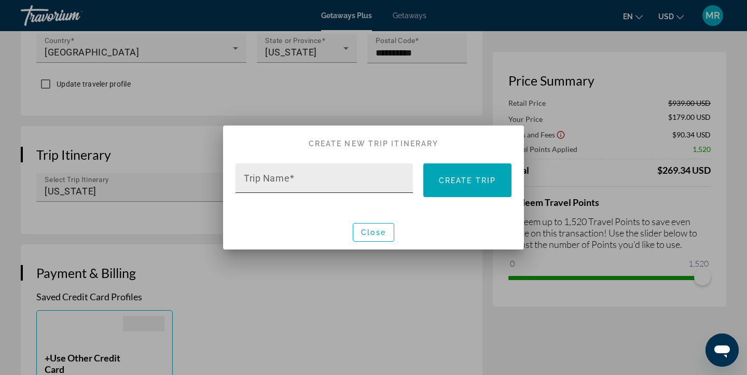
click at [352, 185] on input "Trip Name" at bounding box center [327, 182] width 167 height 12
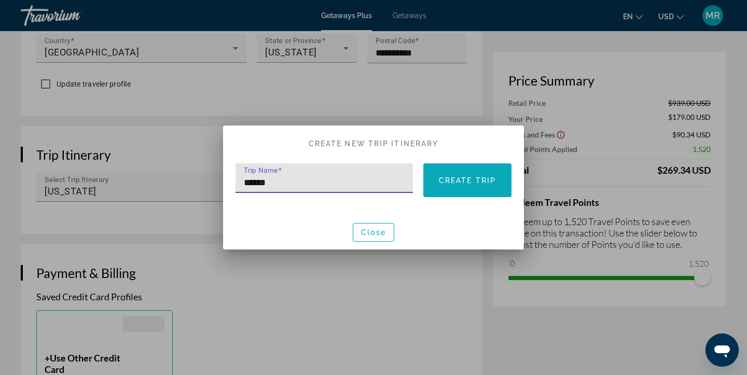
type input "******"
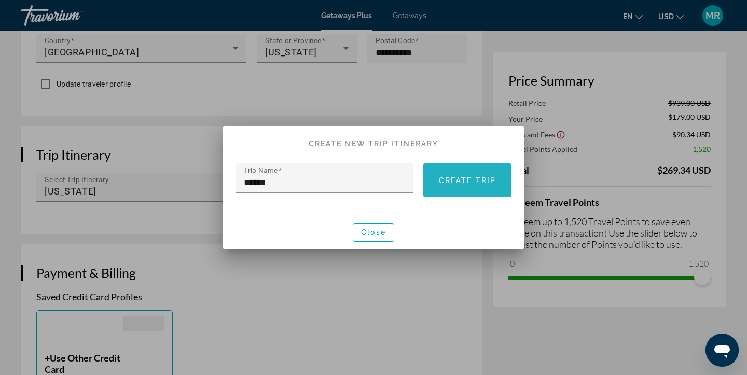
click at [496, 176] on span at bounding box center [467, 180] width 88 height 25
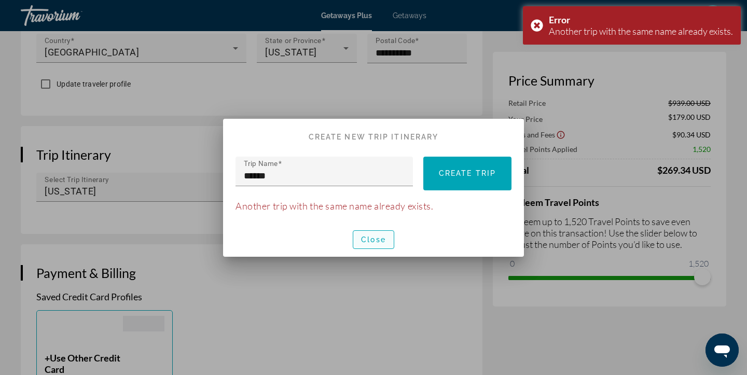
click at [377, 241] on span "Close" at bounding box center [373, 240] width 25 height 8
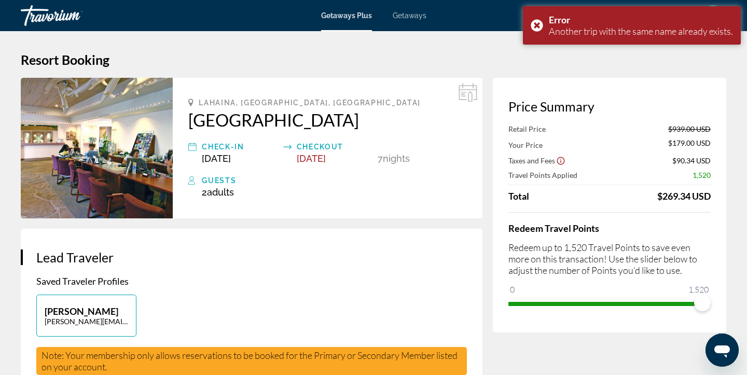
scroll to position [513, 0]
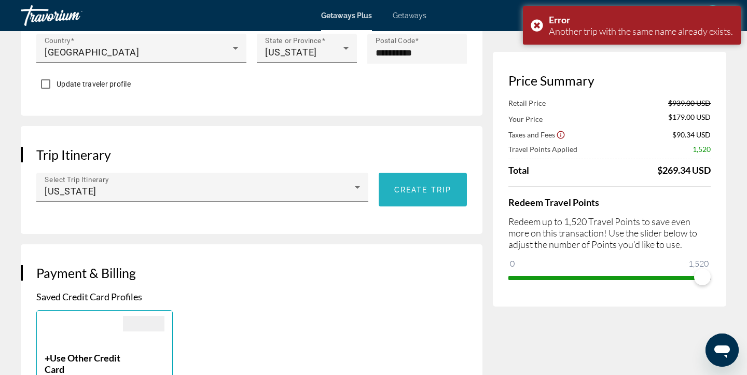
click at [405, 191] on span "Create trip" at bounding box center [422, 190] width 57 height 8
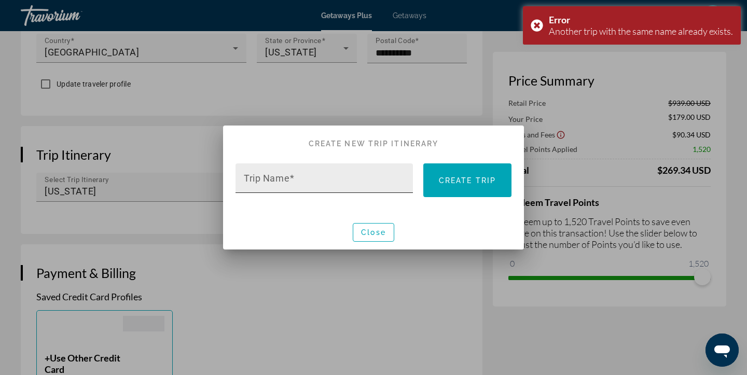
click at [332, 186] on input "Trip Name" at bounding box center [327, 182] width 167 height 12
type input "*"
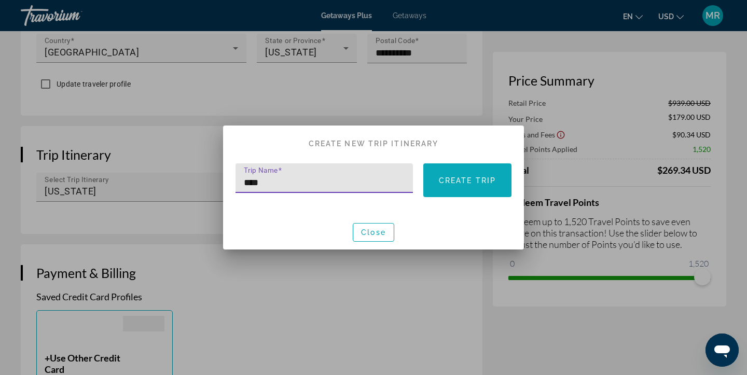
type input "****"
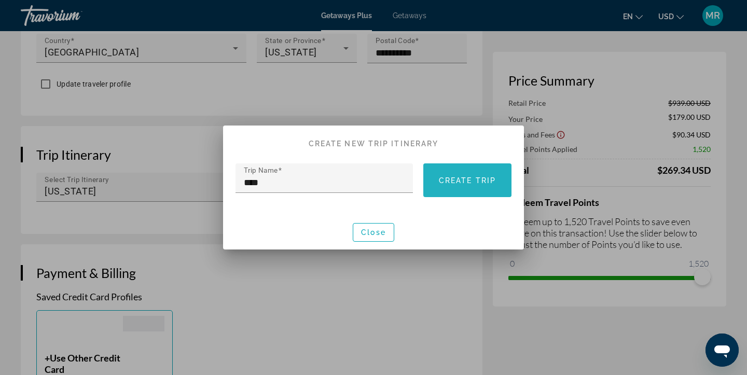
click at [475, 181] on span "Create trip" at bounding box center [467, 180] width 57 height 8
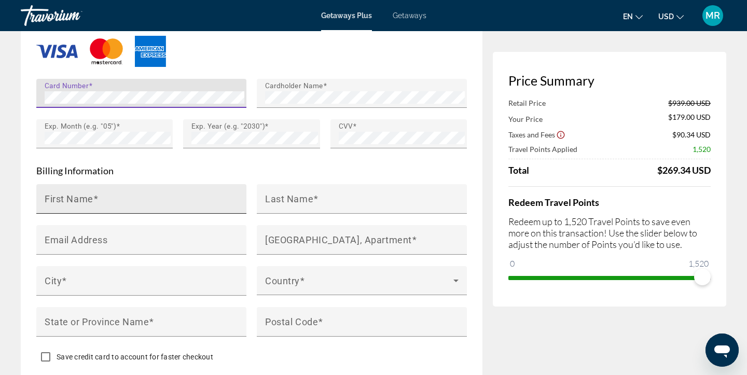
scroll to position [934, 0]
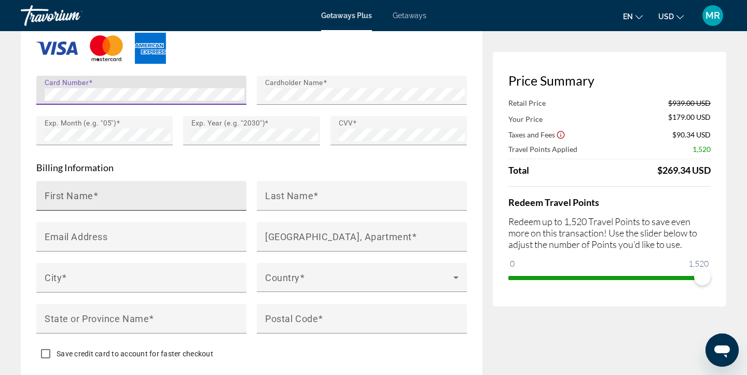
click at [191, 197] on input "First Name" at bounding box center [145, 200] width 200 height 12
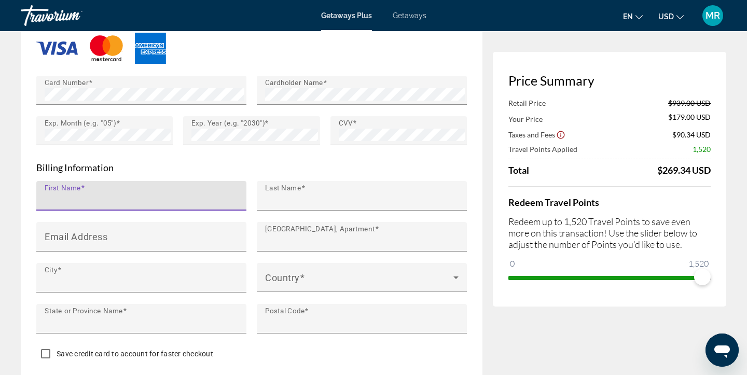
type input "*********"
type input "****"
type input "**********"
type input "*******"
type input "**"
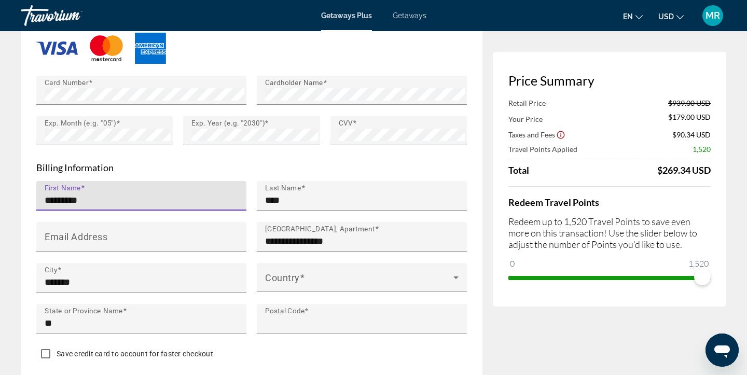
type input "*****"
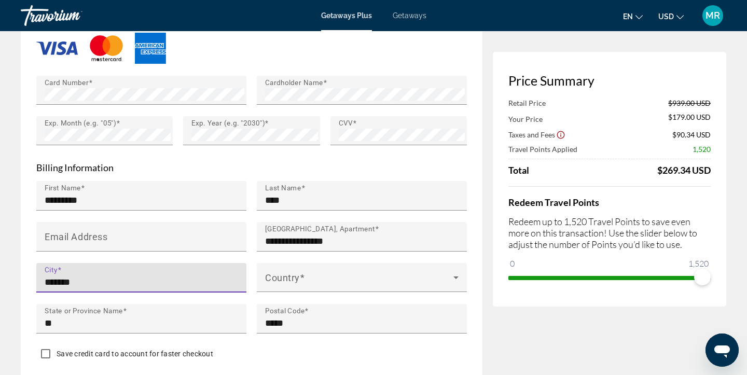
drag, startPoint x: 123, startPoint y: 277, endPoint x: 29, endPoint y: 285, distance: 94.8
click at [29, 285] on div "**********" at bounding box center [252, 112] width 462 height 548
drag, startPoint x: 96, startPoint y: 277, endPoint x: 0, endPoint y: 277, distance: 96.0
click at [0, 277] on div "**********" at bounding box center [373, 174] width 747 height 2154
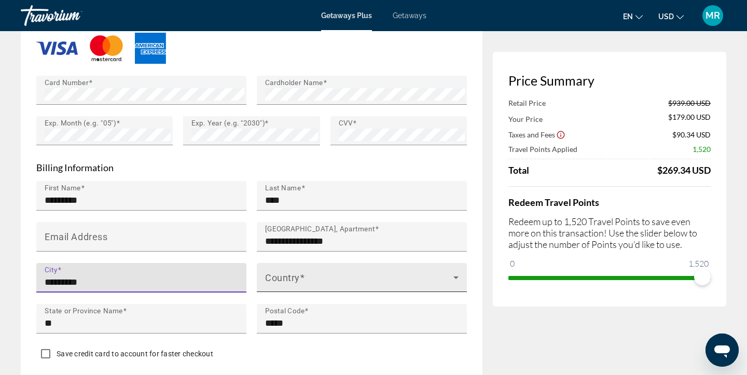
type input "*********"
click at [293, 276] on span "Main content" at bounding box center [359, 282] width 188 height 12
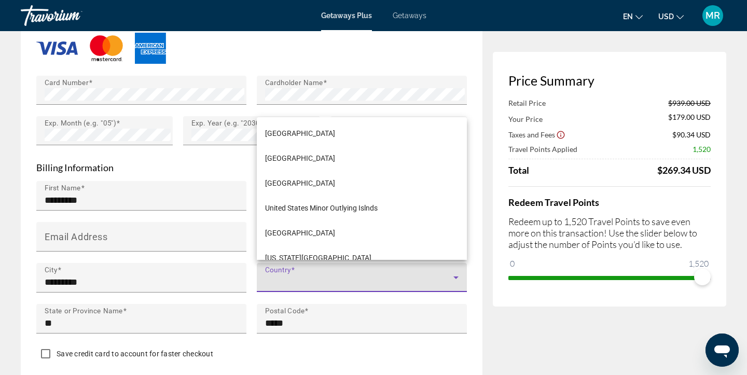
scroll to position [5978, 0]
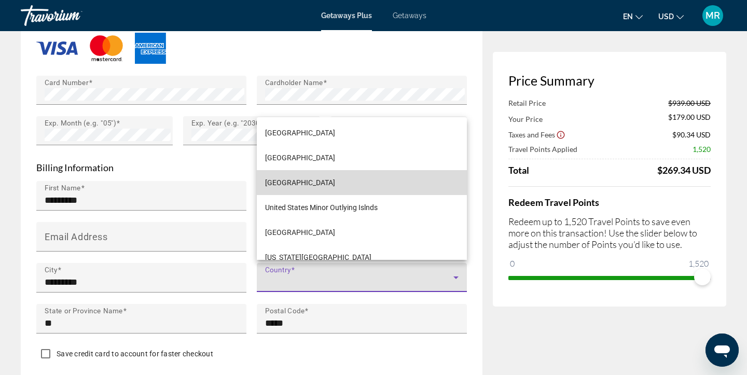
click at [318, 187] on span "[GEOGRAPHIC_DATA]" at bounding box center [300, 182] width 70 height 12
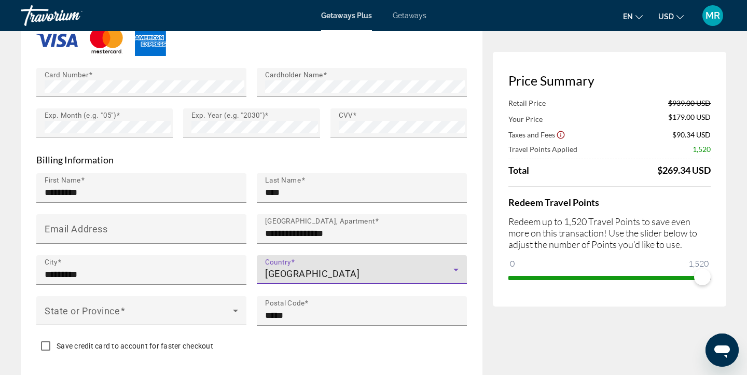
scroll to position [944, 0]
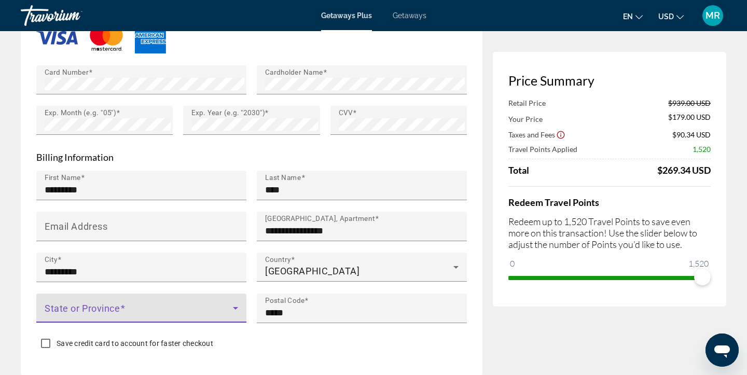
click at [229, 306] on span "Main content" at bounding box center [139, 312] width 188 height 12
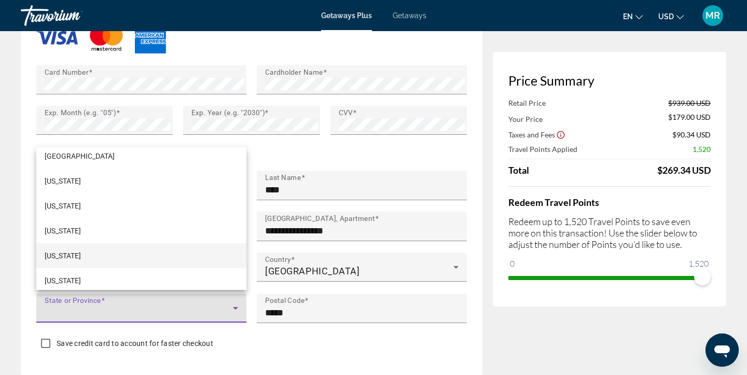
scroll to position [1186, 0]
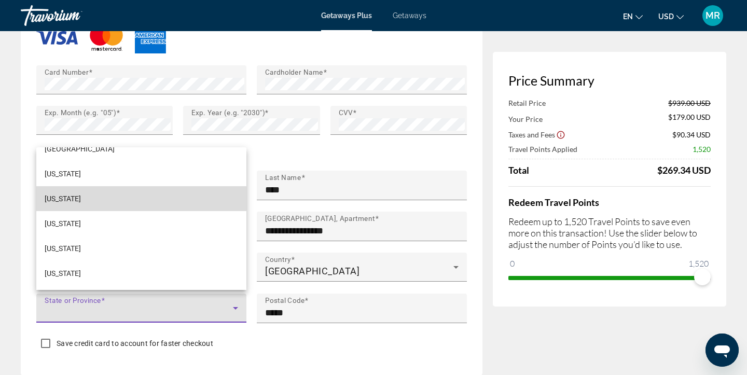
click at [169, 192] on mat-option "[US_STATE]" at bounding box center [141, 198] width 210 height 25
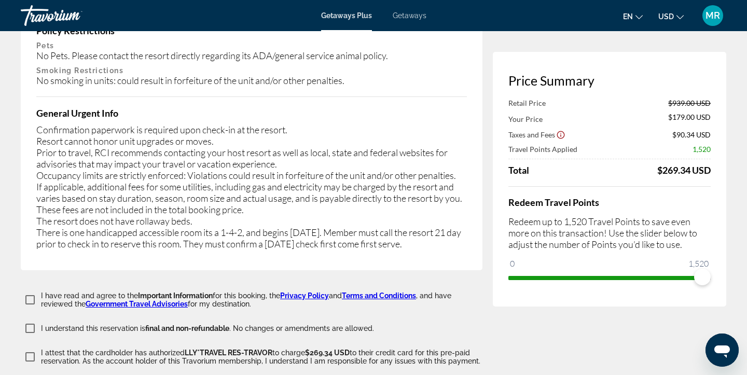
scroll to position [1794, 0]
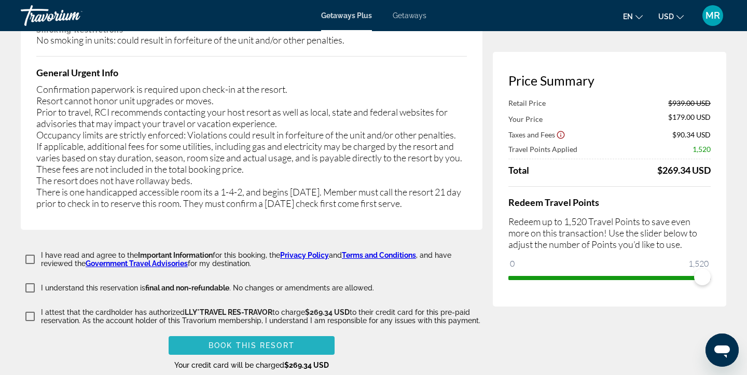
click at [255, 341] on span "Book this Resort" at bounding box center [252, 345] width 86 height 8
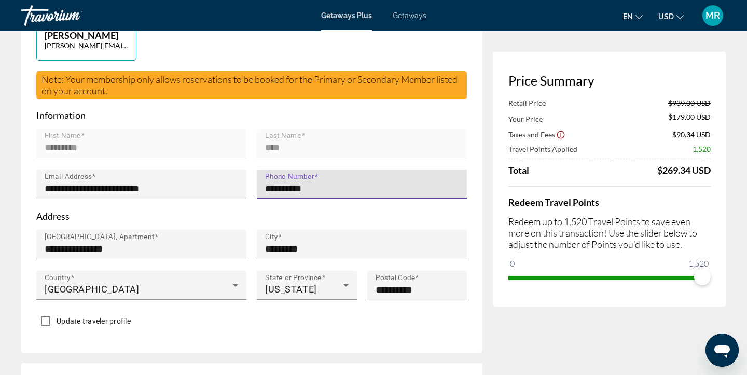
type input "**********"
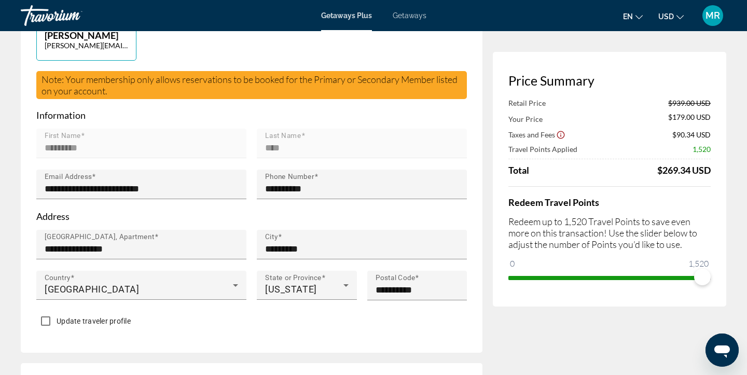
click at [462, 127] on form "**********" at bounding box center [251, 220] width 431 height 223
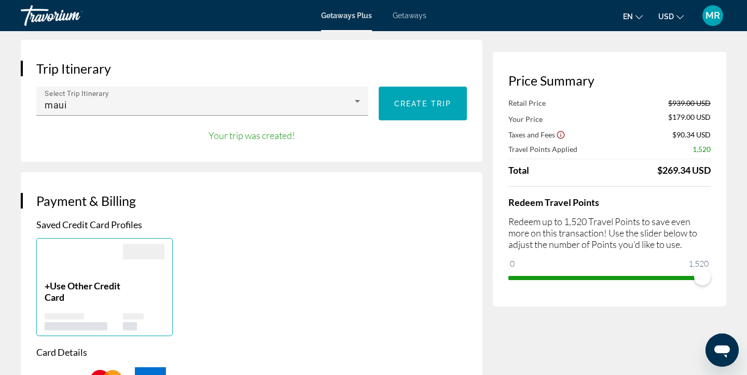
scroll to position [595, 0]
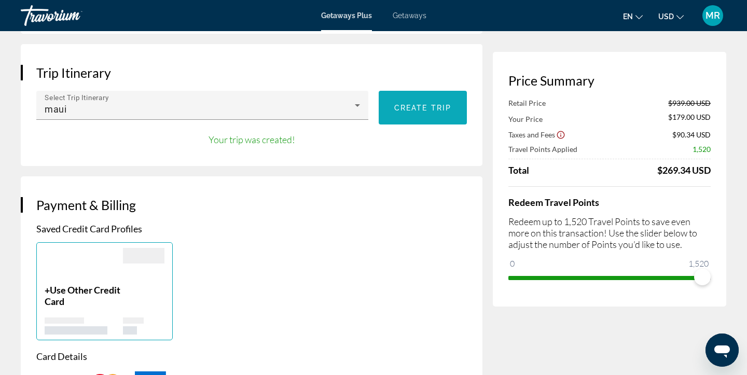
click at [450, 109] on span "Create trip" at bounding box center [422, 108] width 57 height 8
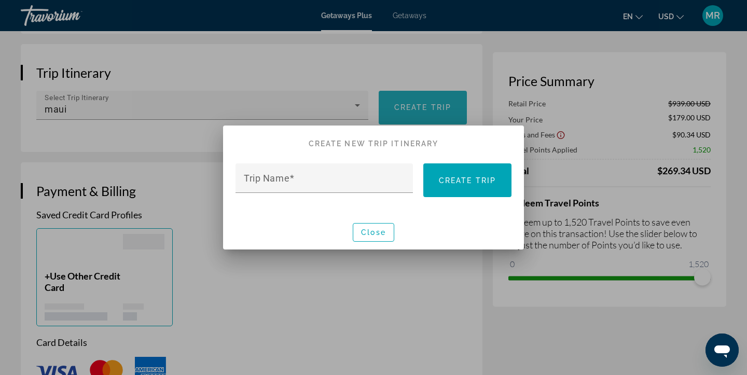
scroll to position [0, 0]
click at [476, 200] on div "Trip Name Create trip" at bounding box center [374, 183] width 276 height 41
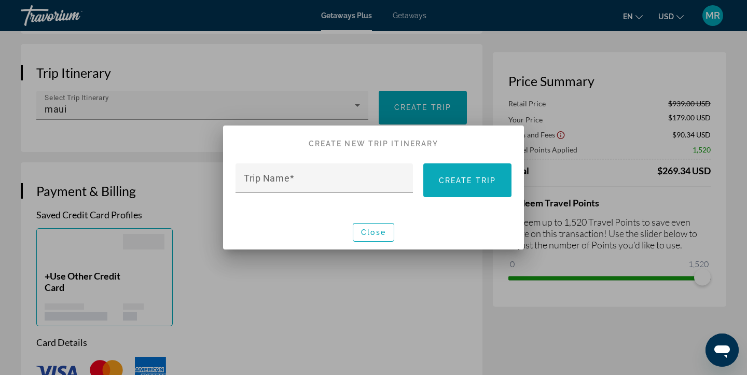
click at [474, 181] on span "Create trip" at bounding box center [467, 180] width 57 height 8
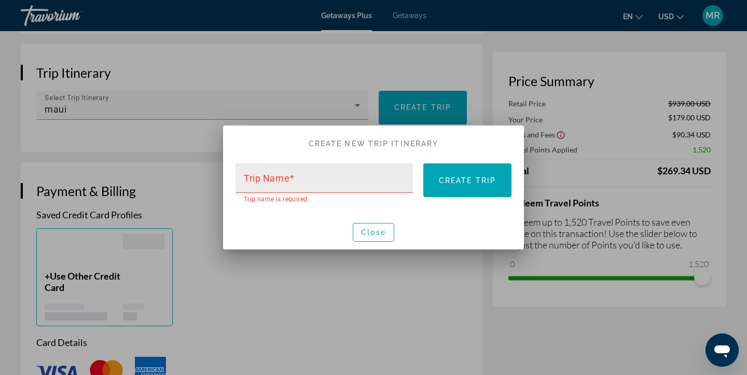
click at [423, 163] on button "Create trip" at bounding box center [467, 180] width 88 height 34
click at [343, 172] on div "Trip Name" at bounding box center [327, 178] width 167 height 30
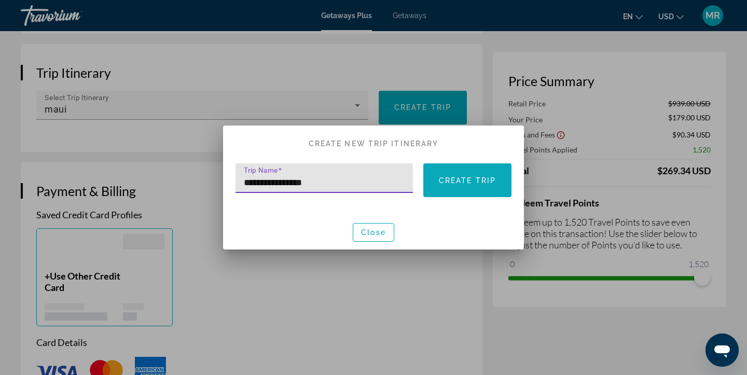
type input "**********"
click at [480, 181] on span "Create trip" at bounding box center [467, 180] width 57 height 8
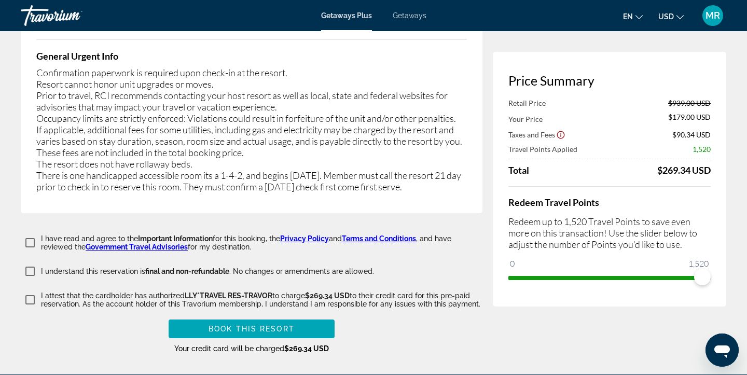
scroll to position [1923, 0]
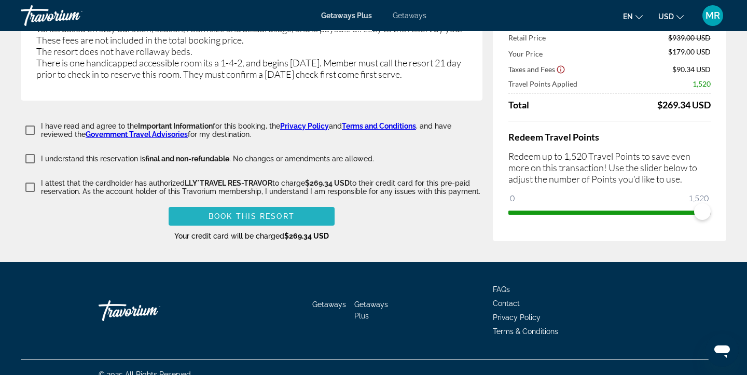
click at [269, 212] on span "Book this Resort" at bounding box center [252, 216] width 86 height 8
